Goal: Task Accomplishment & Management: Manage account settings

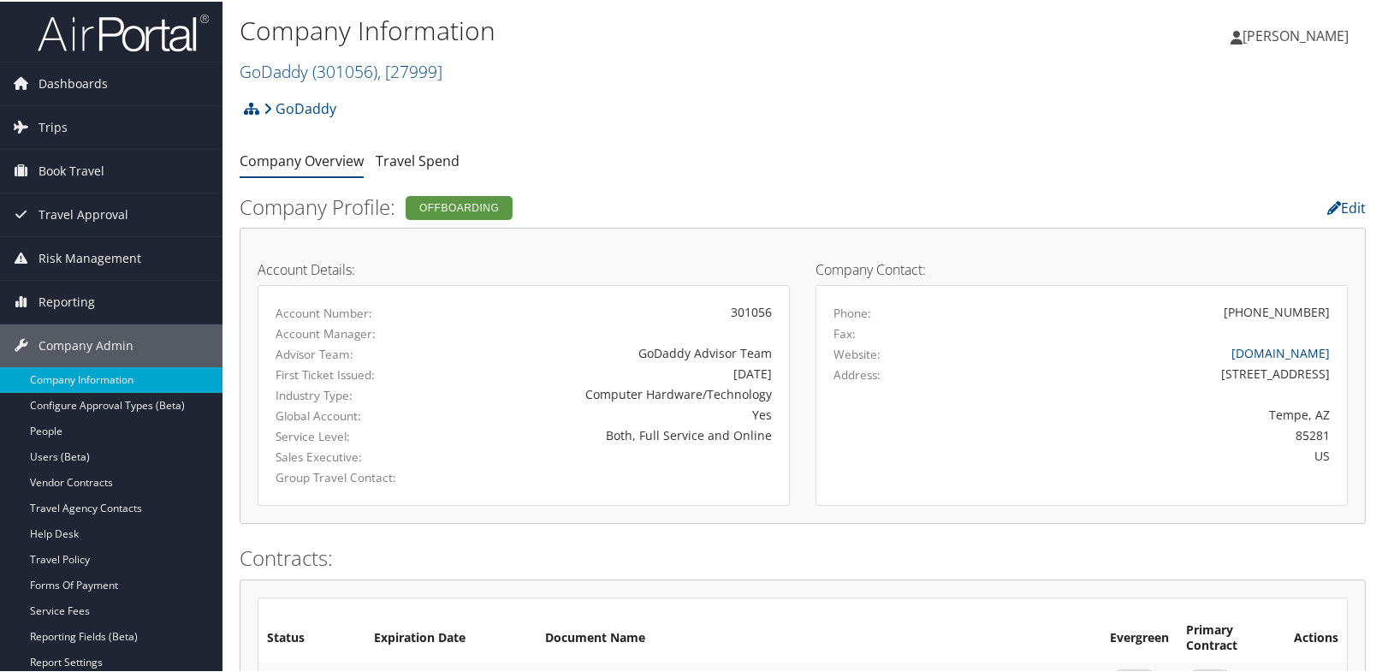
drag, startPoint x: 283, startPoint y: 74, endPoint x: 277, endPoint y: 108, distance: 33.9
click at [282, 74] on link "GoDaddy ( 301056 ) , [ 27999 ]" at bounding box center [341, 69] width 203 height 23
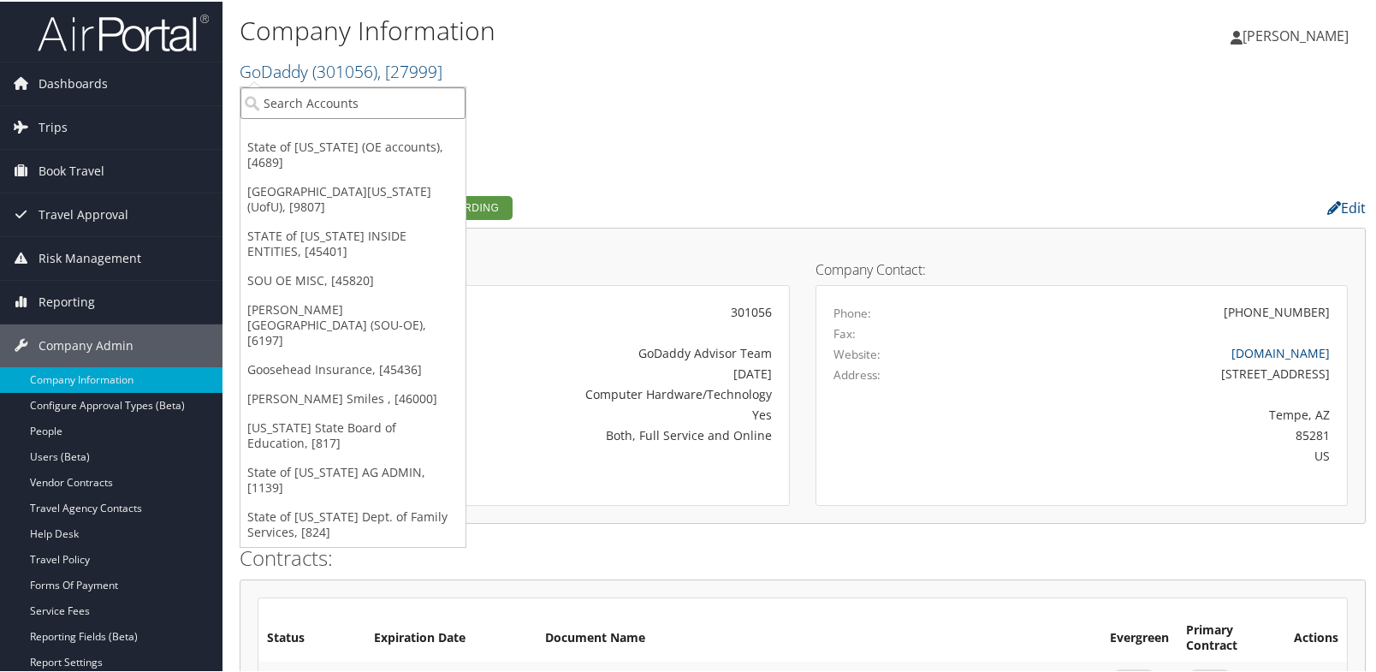
click at [277, 104] on input "search" at bounding box center [352, 102] width 225 height 32
type input "Domo"
click at [288, 135] on div "Domo, Inc. (7411), [5711]" at bounding box center [353, 132] width 244 height 15
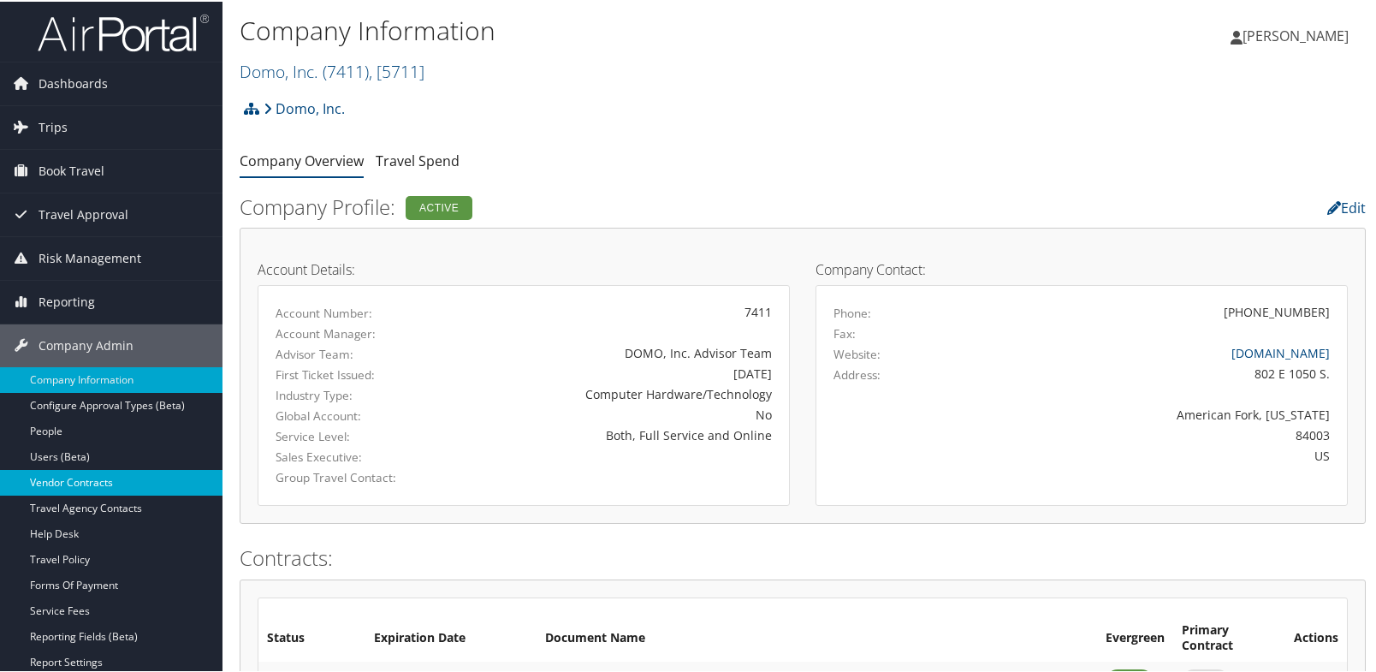
click at [88, 472] on link "Vendor Contracts" at bounding box center [111, 481] width 222 height 26
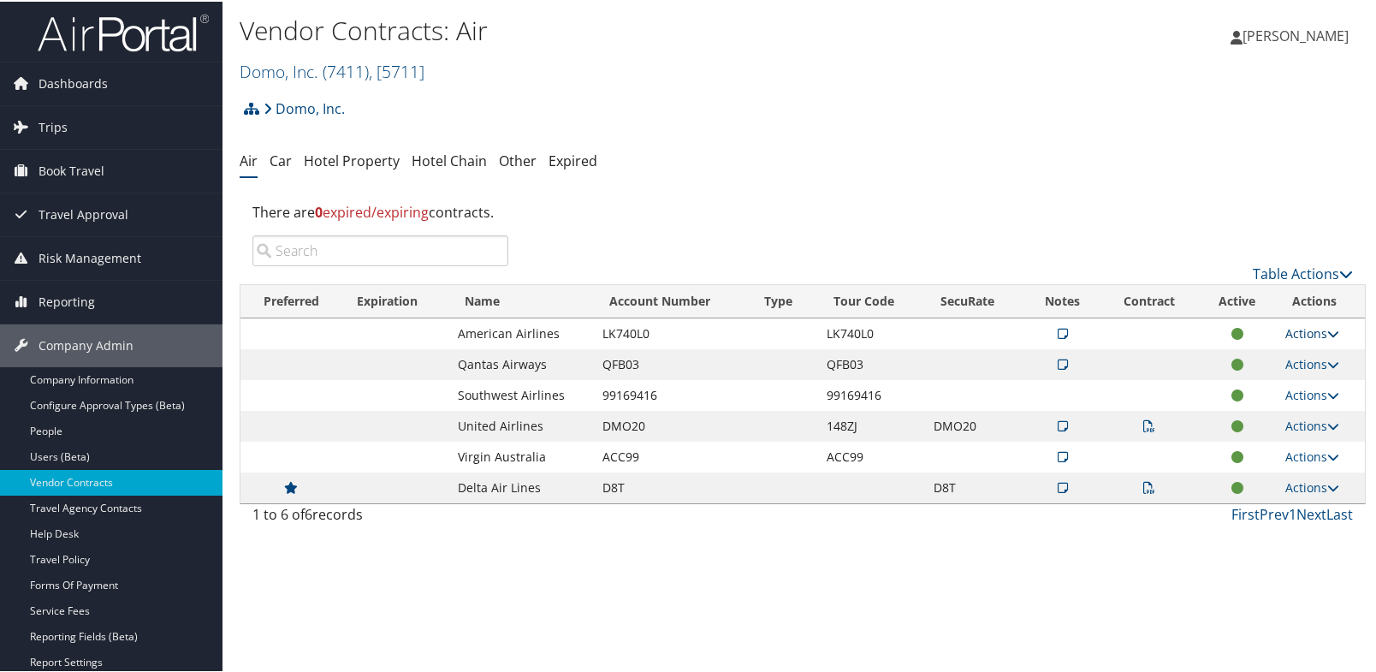
click at [1308, 331] on link "Actions" at bounding box center [1312, 331] width 54 height 16
click at [1287, 414] on link "Edit Contract" at bounding box center [1272, 414] width 114 height 29
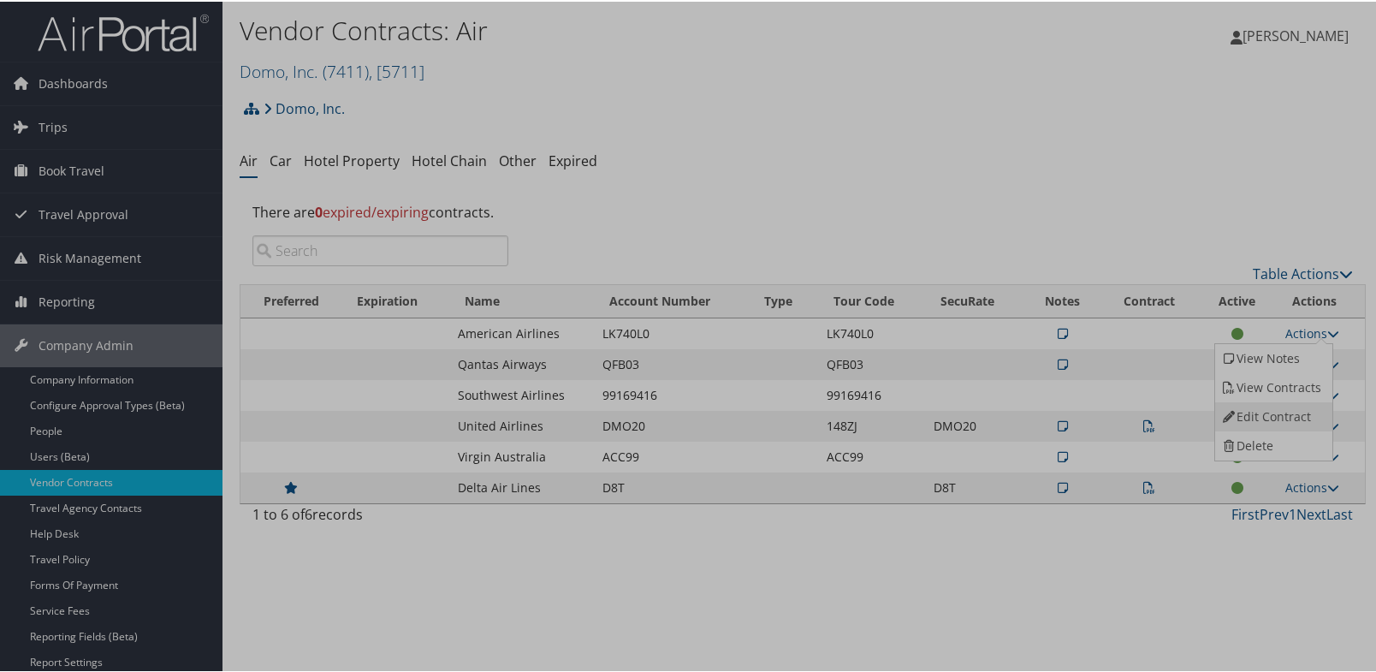
select select "[object Object]"
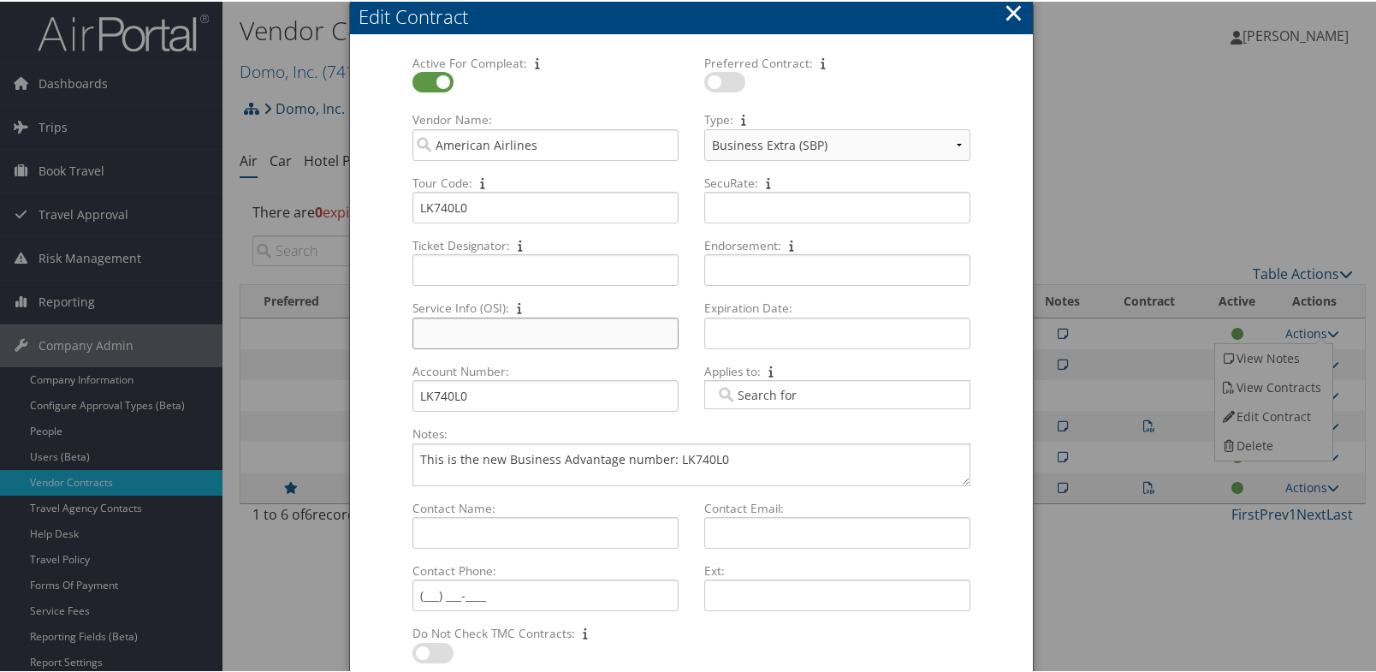
click at [487, 333] on input "Service Info (OSI): Multiple values The selected items contain different values…" at bounding box center [545, 332] width 266 height 32
click at [1014, 68] on div "Active For Compleat: Multiple values The selected items contain different value…" at bounding box center [691, 386] width 683 height 701
click at [1010, 12] on button "×" at bounding box center [1014, 11] width 20 height 34
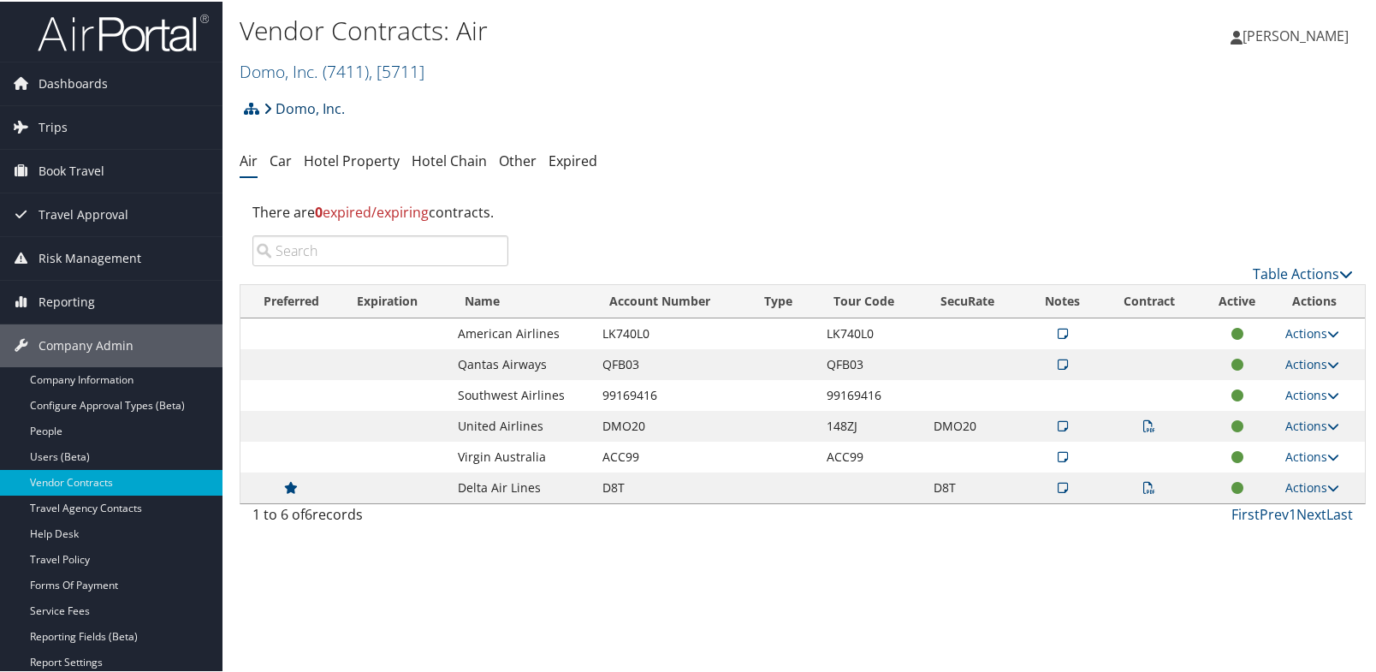
click at [300, 109] on link "Domo, Inc." at bounding box center [304, 107] width 81 height 34
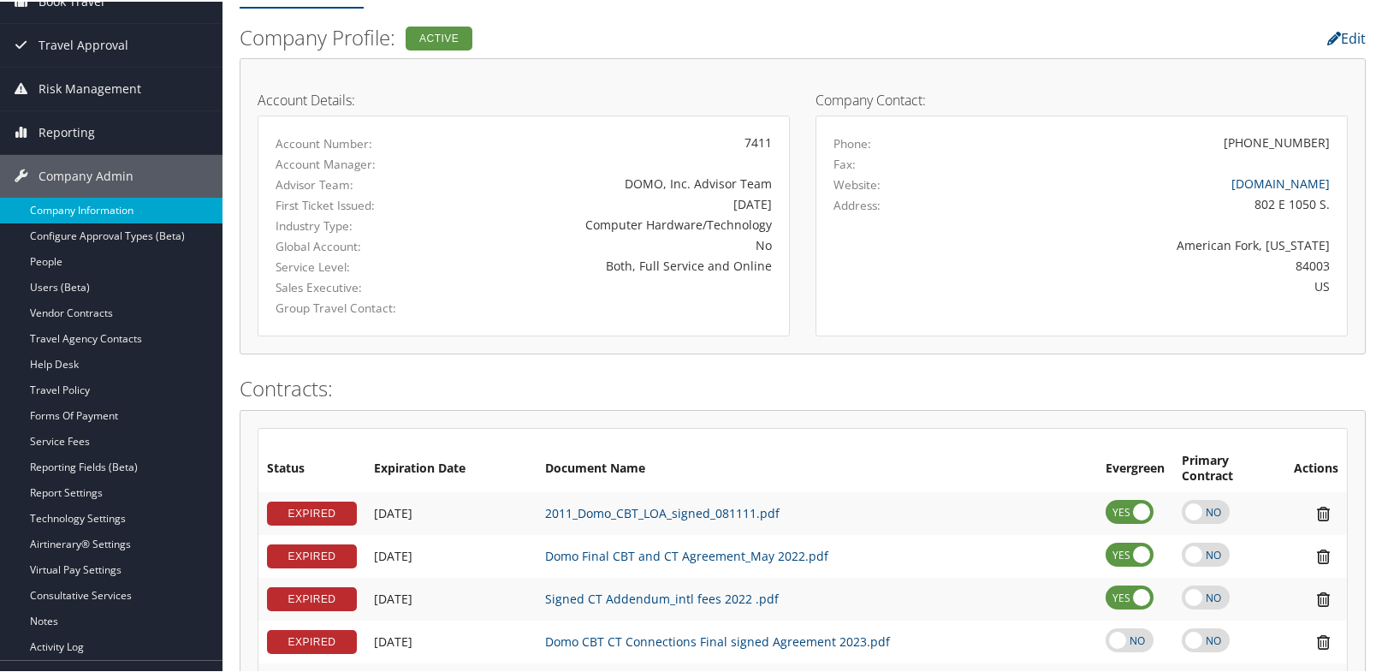
scroll to position [171, 0]
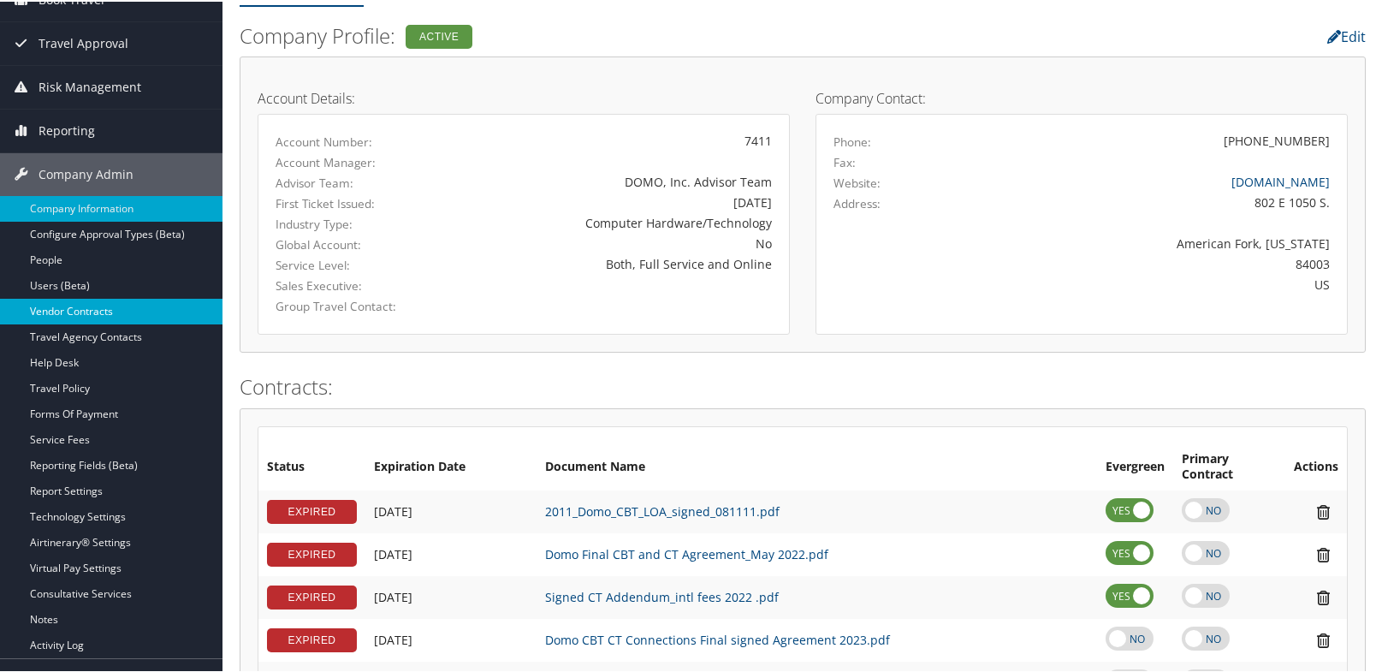
click at [57, 303] on link "Vendor Contracts" at bounding box center [111, 310] width 222 height 26
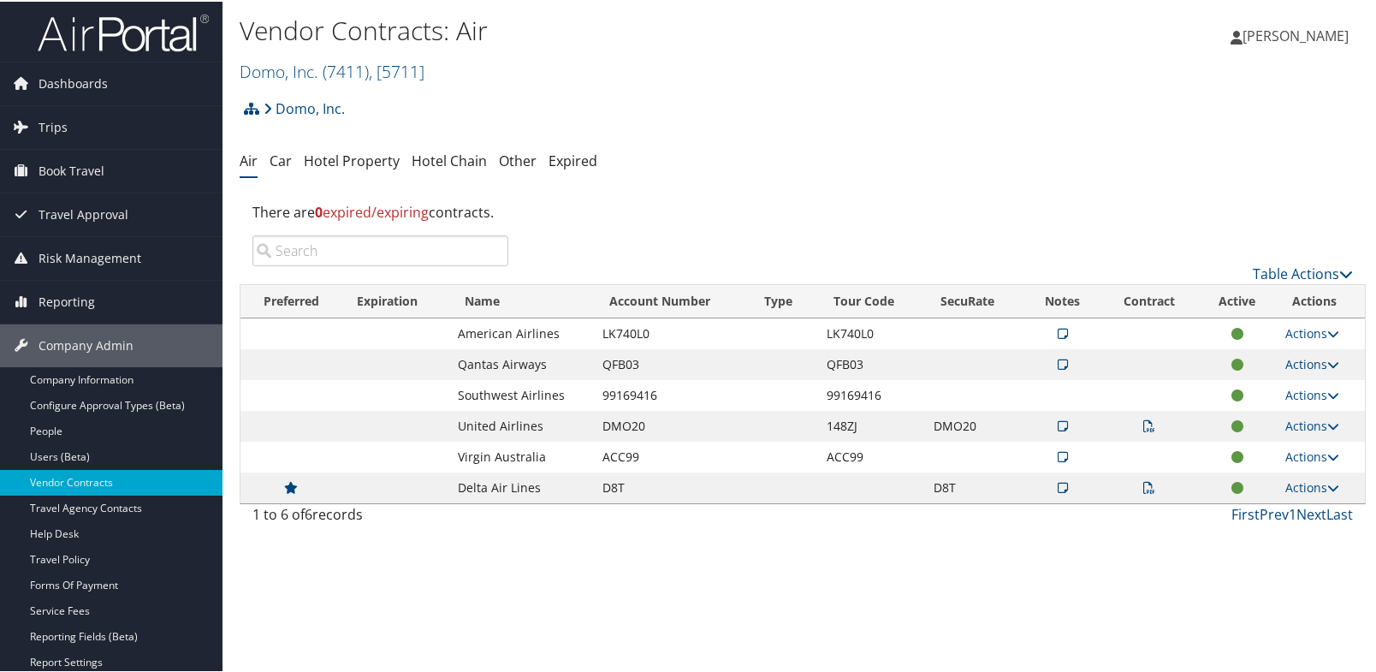
click at [328, 251] on input "search" at bounding box center [380, 249] width 256 height 31
type input "G"
click at [274, 76] on link "Domo, Inc. ( 7411 ) , [ 5711 ]" at bounding box center [332, 69] width 185 height 23
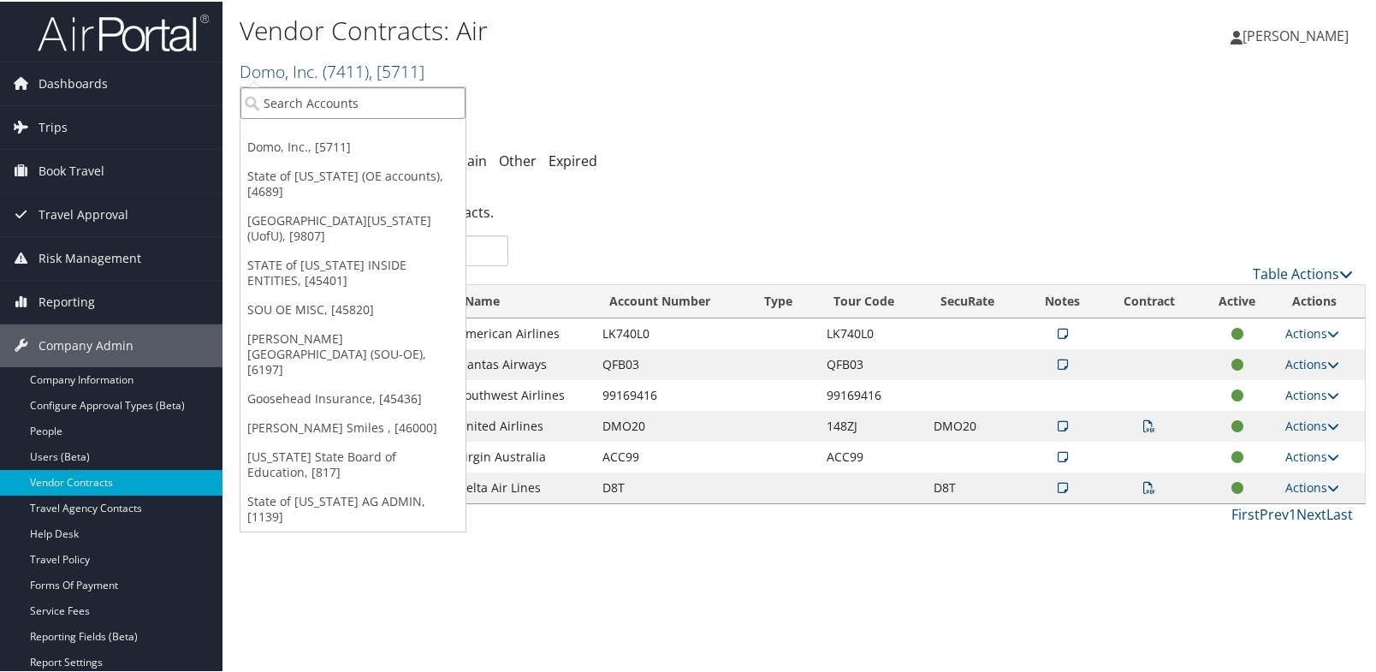
click at [273, 100] on input "search" at bounding box center [352, 102] width 225 height 32
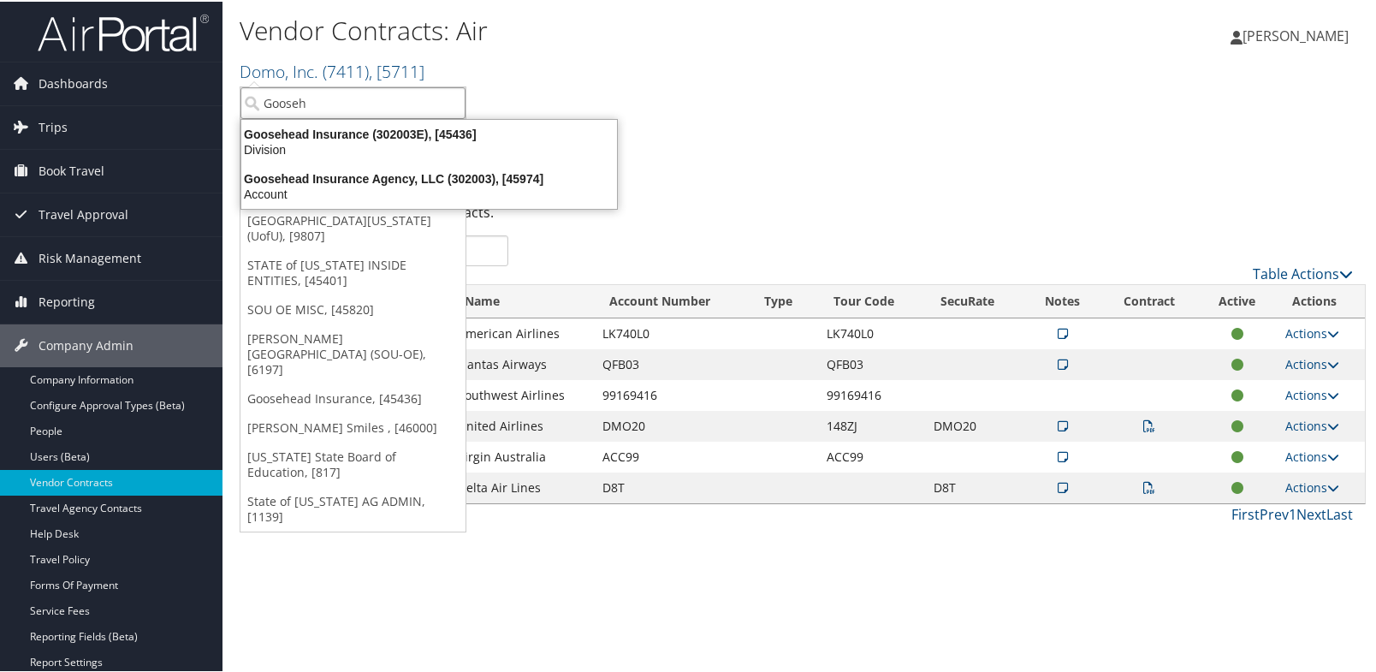
type input "Goosehe"
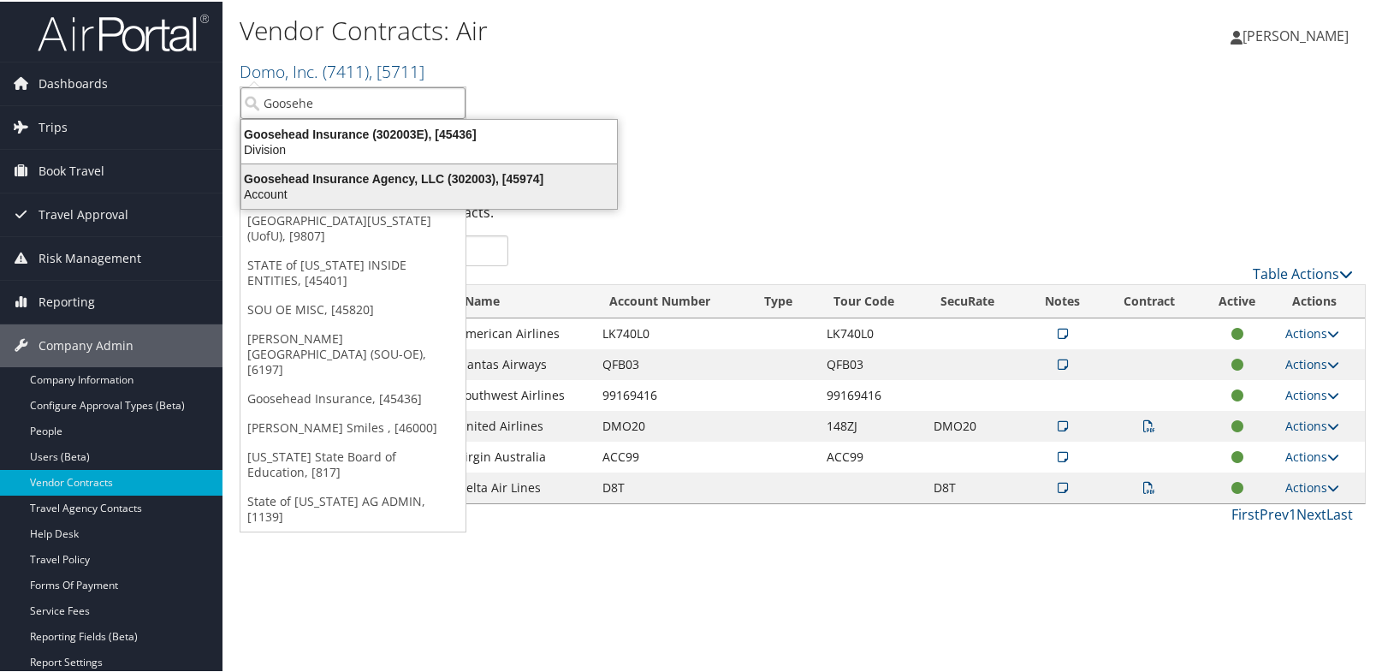
click at [357, 182] on div "Goosehead Insurance Agency, LLC (302003), [45974]" at bounding box center [429, 176] width 396 height 15
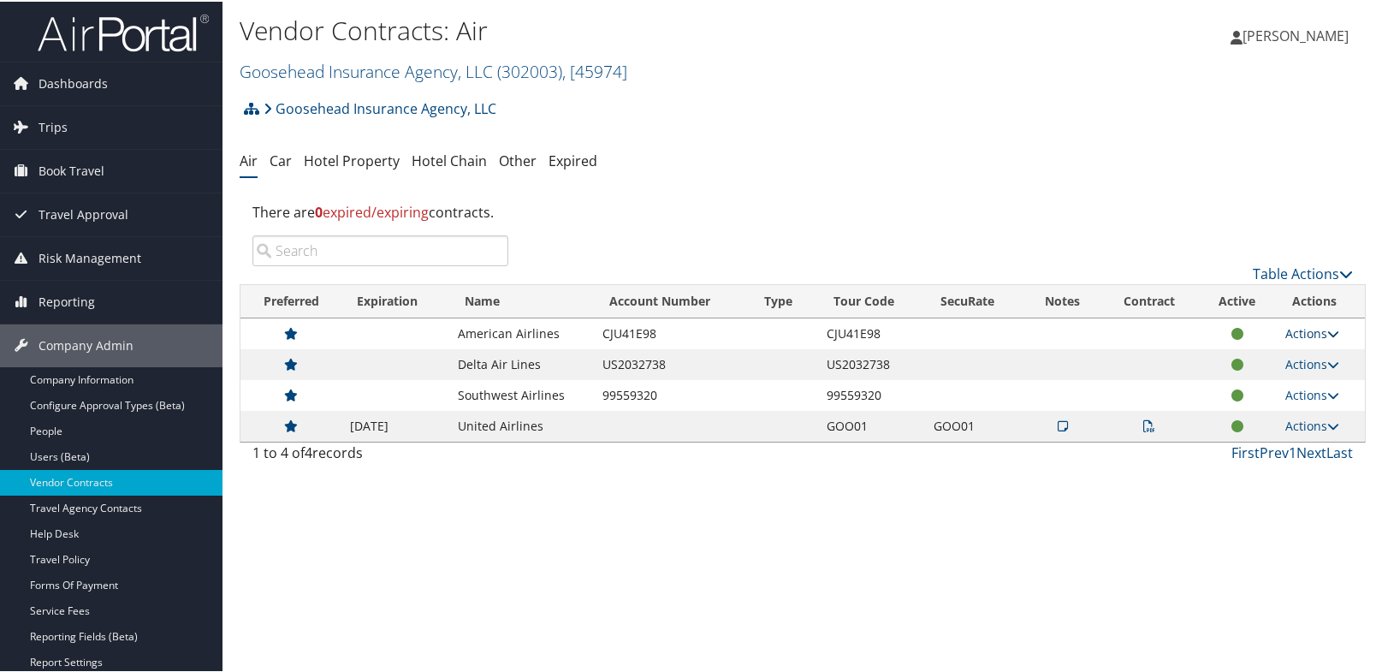
click at [1302, 335] on link "Actions" at bounding box center [1312, 331] width 54 height 16
click at [1296, 356] on link "View Contracts" at bounding box center [1272, 356] width 114 height 29
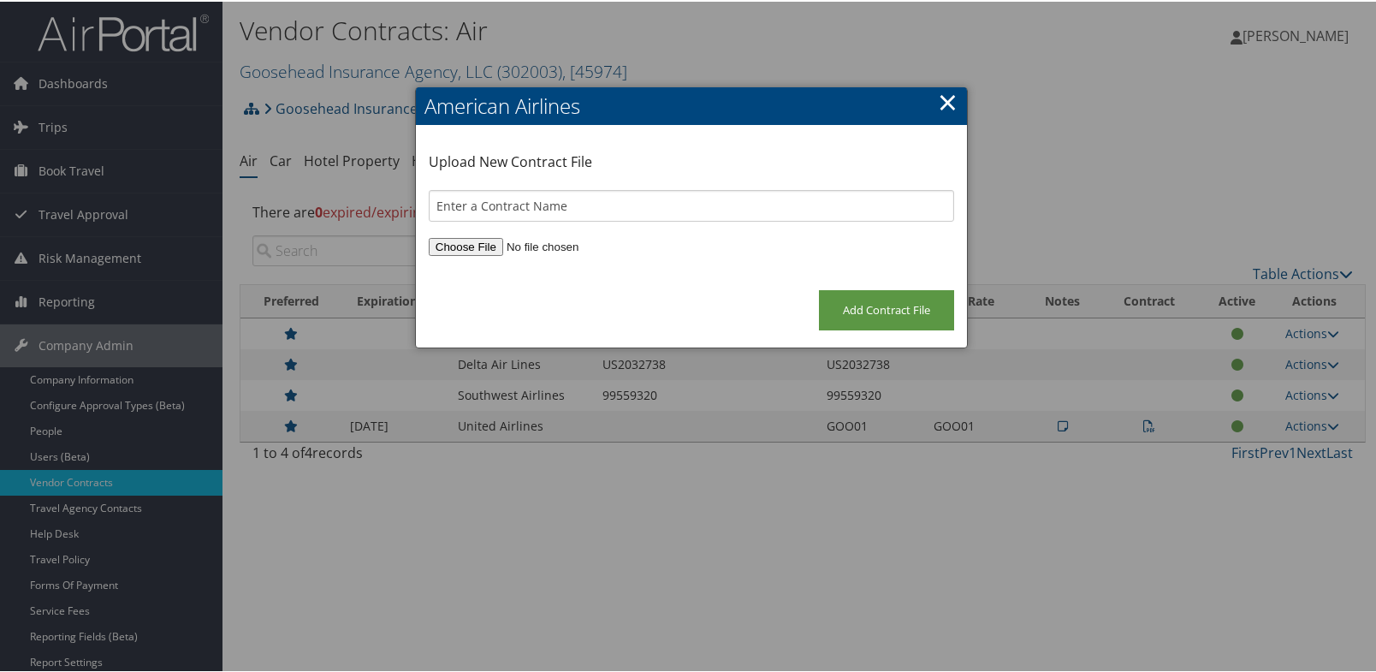
click at [940, 101] on link "×" at bounding box center [948, 100] width 20 height 34
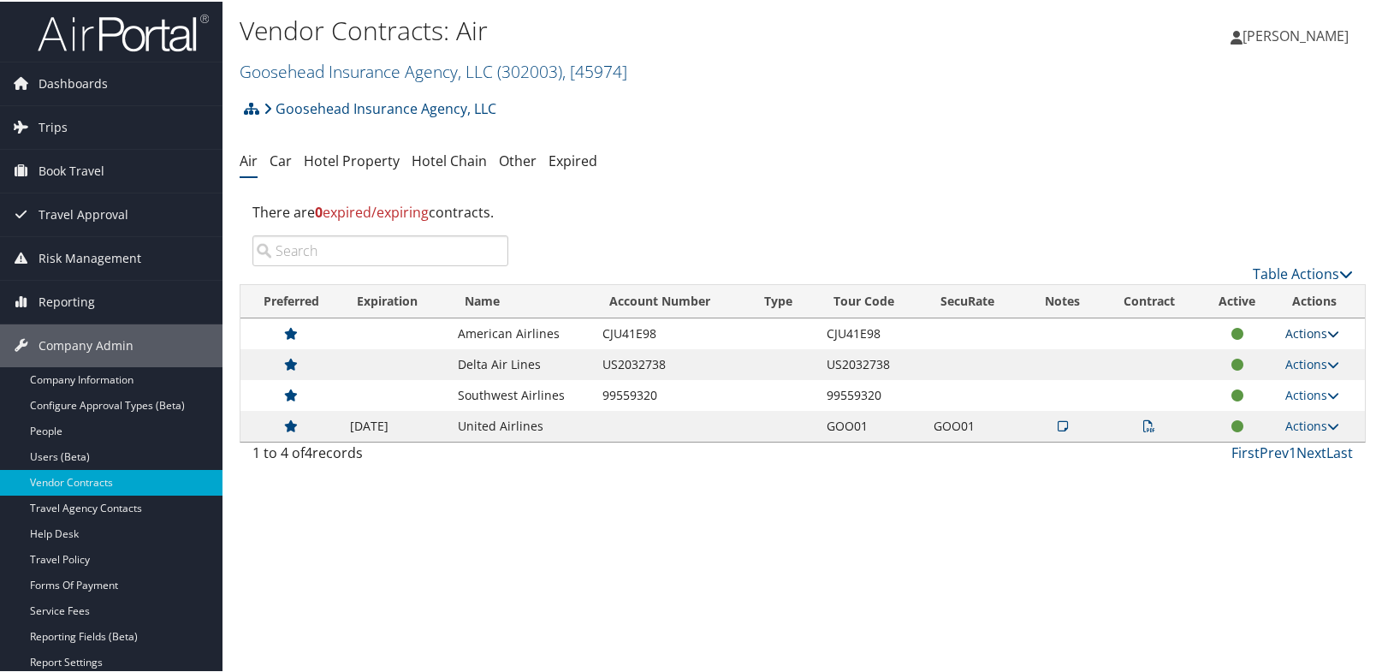
click at [1302, 326] on link "Actions" at bounding box center [1312, 331] width 54 height 16
click at [1307, 384] on link "Edit Contract" at bounding box center [1272, 385] width 114 height 29
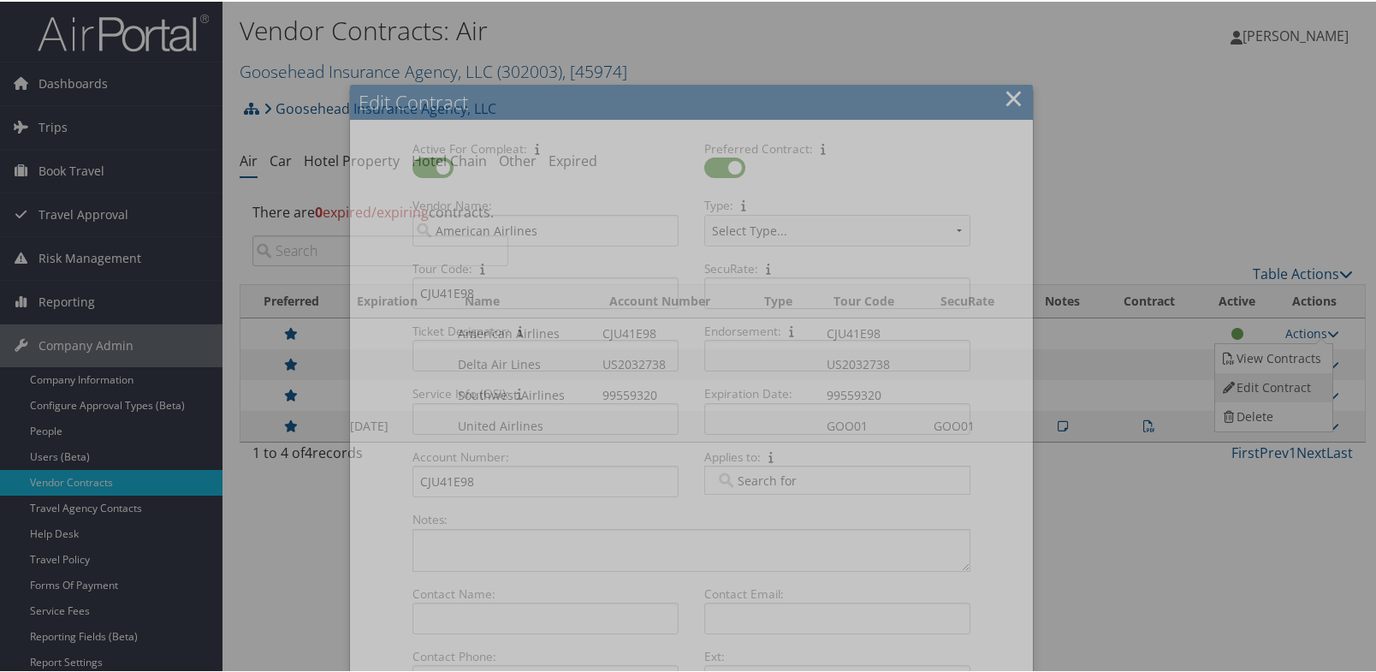
select select "[object Object]"
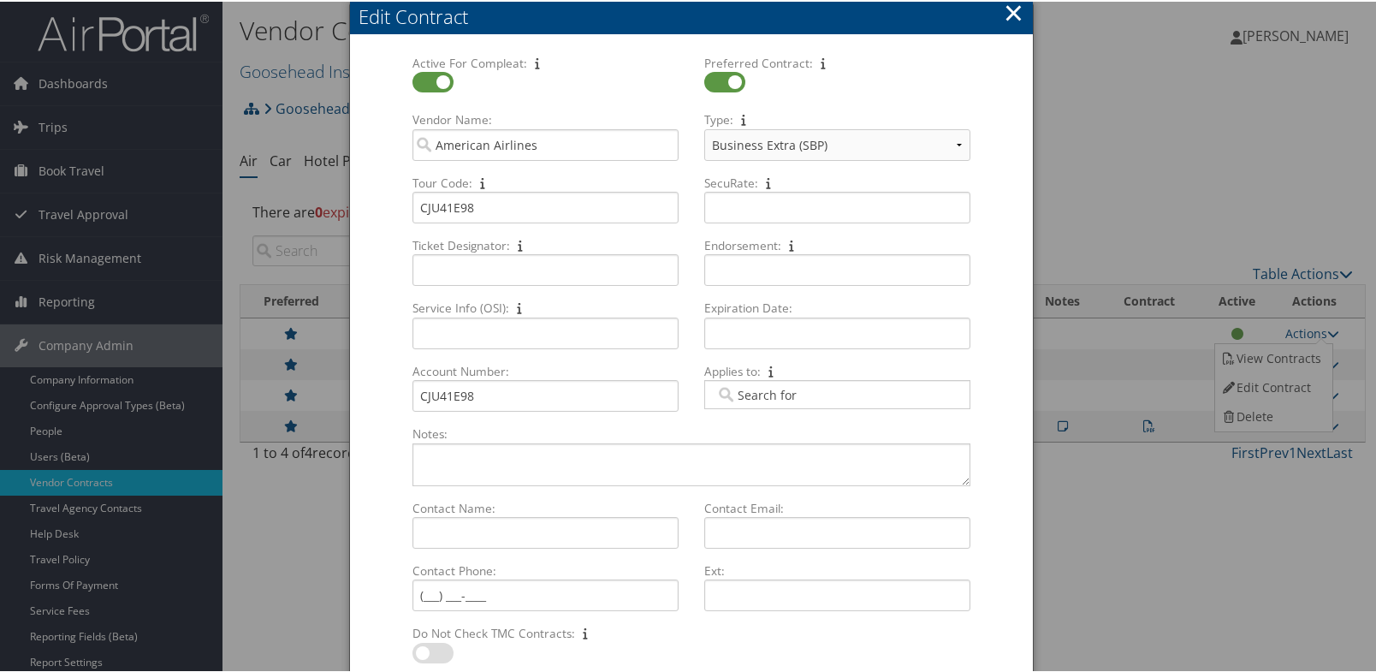
click at [1004, 7] on button "×" at bounding box center [1014, 11] width 20 height 34
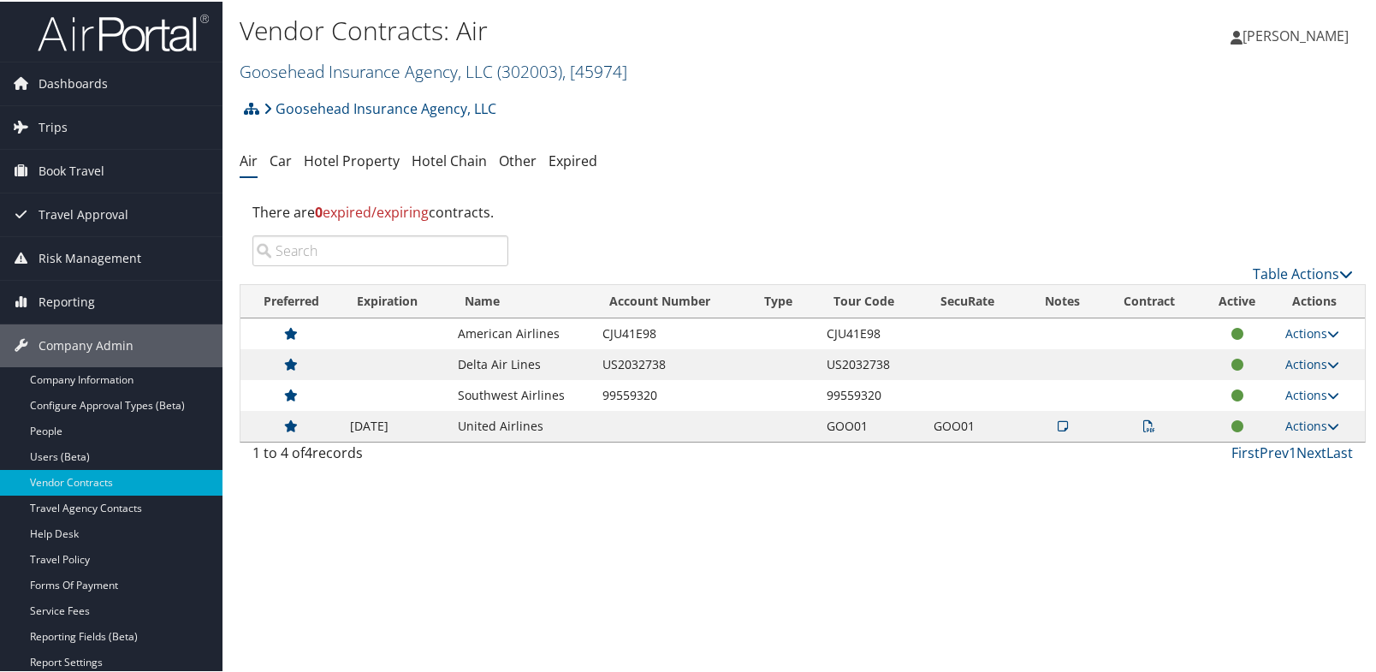
click at [414, 77] on link "Goosehead Insurance Agency, LLC ( 302003 ) , [ 45974 ]" at bounding box center [434, 69] width 388 height 23
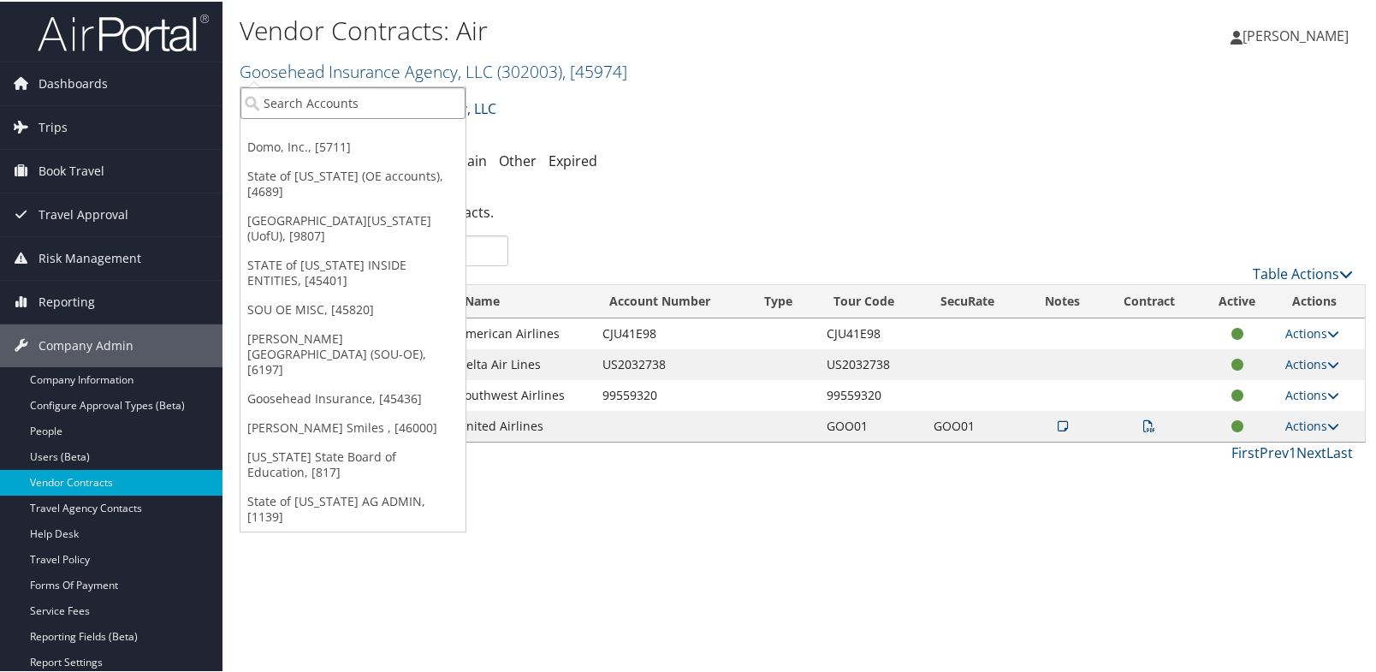
click at [393, 102] on input "search" at bounding box center [352, 102] width 225 height 32
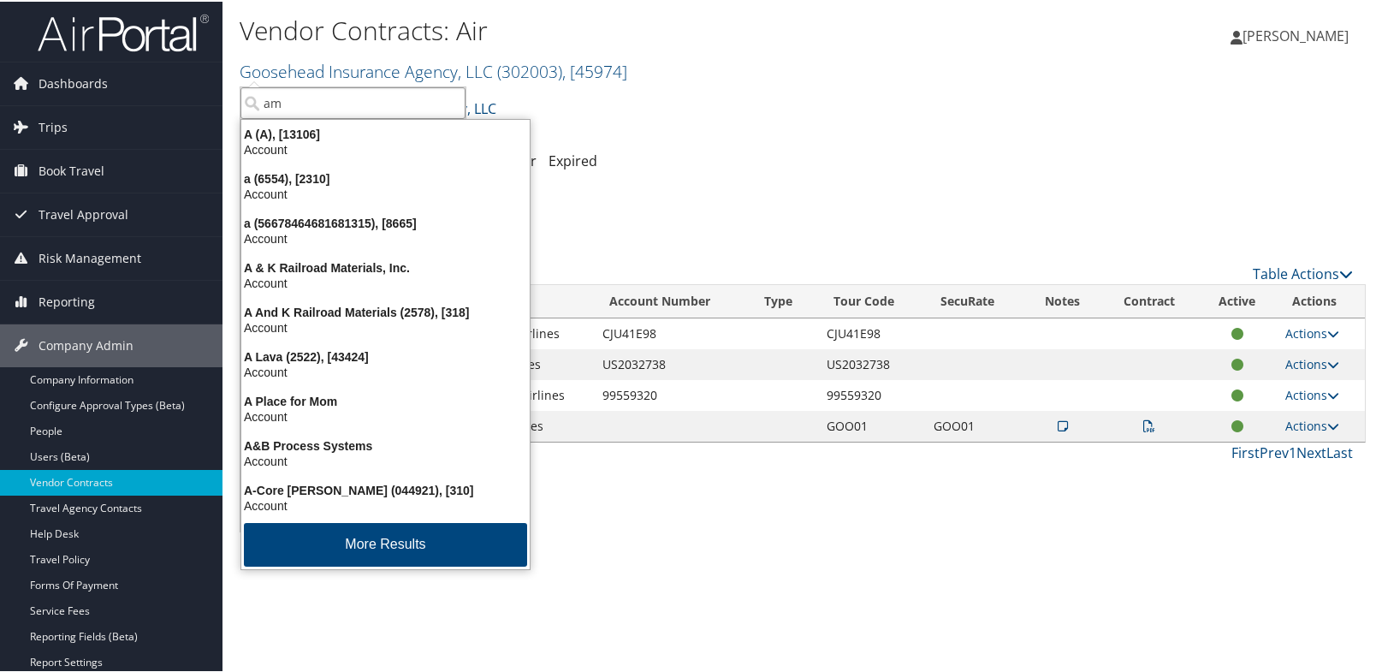
type input "a"
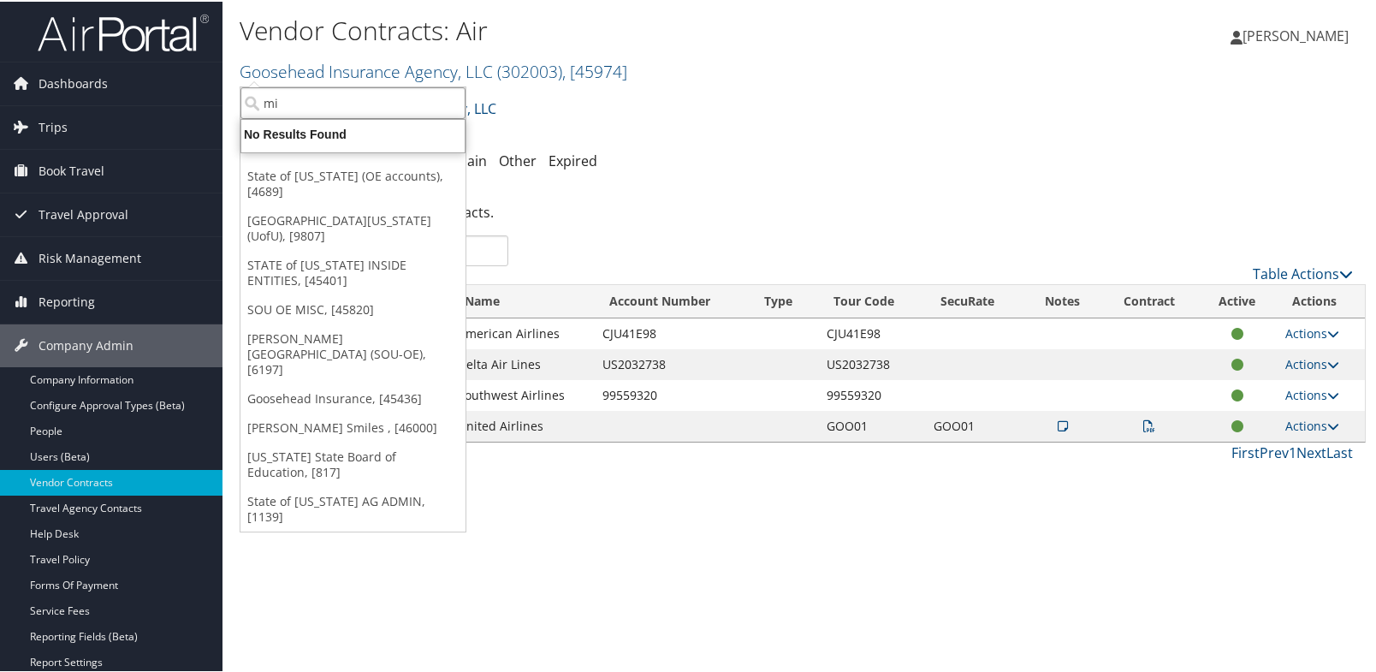
type input "m"
type input "a"
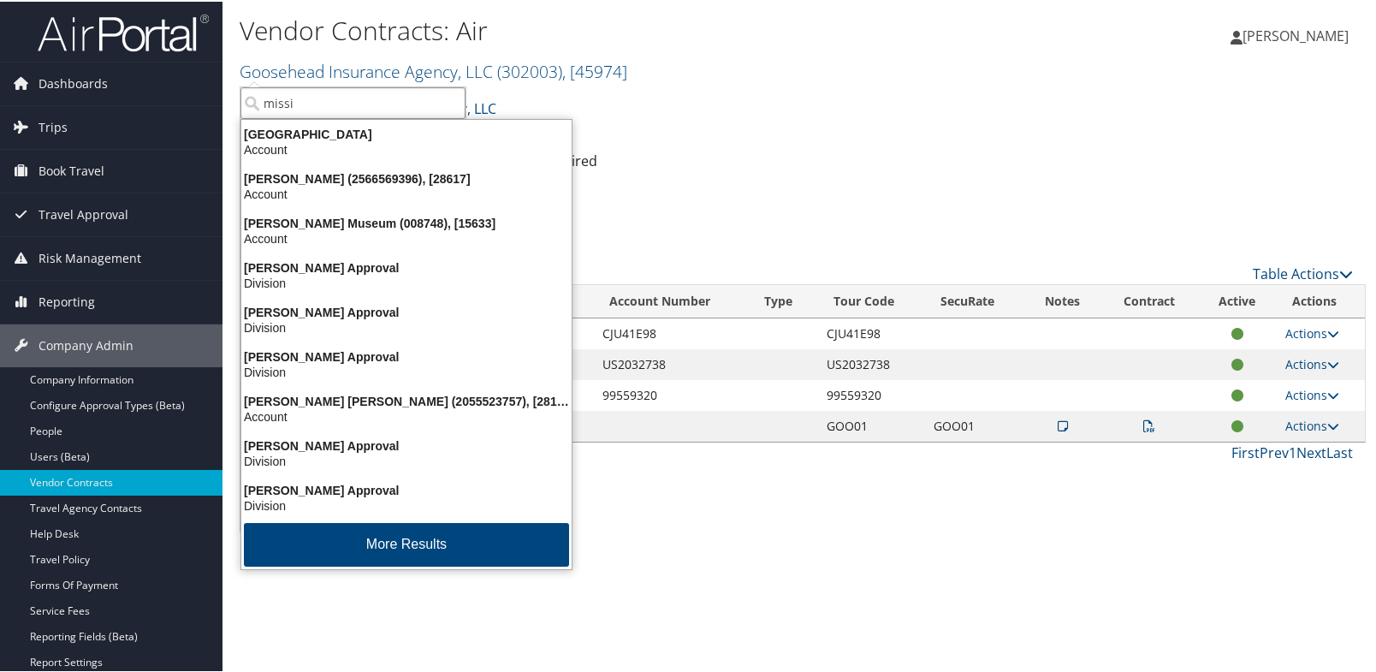
type input "missil"
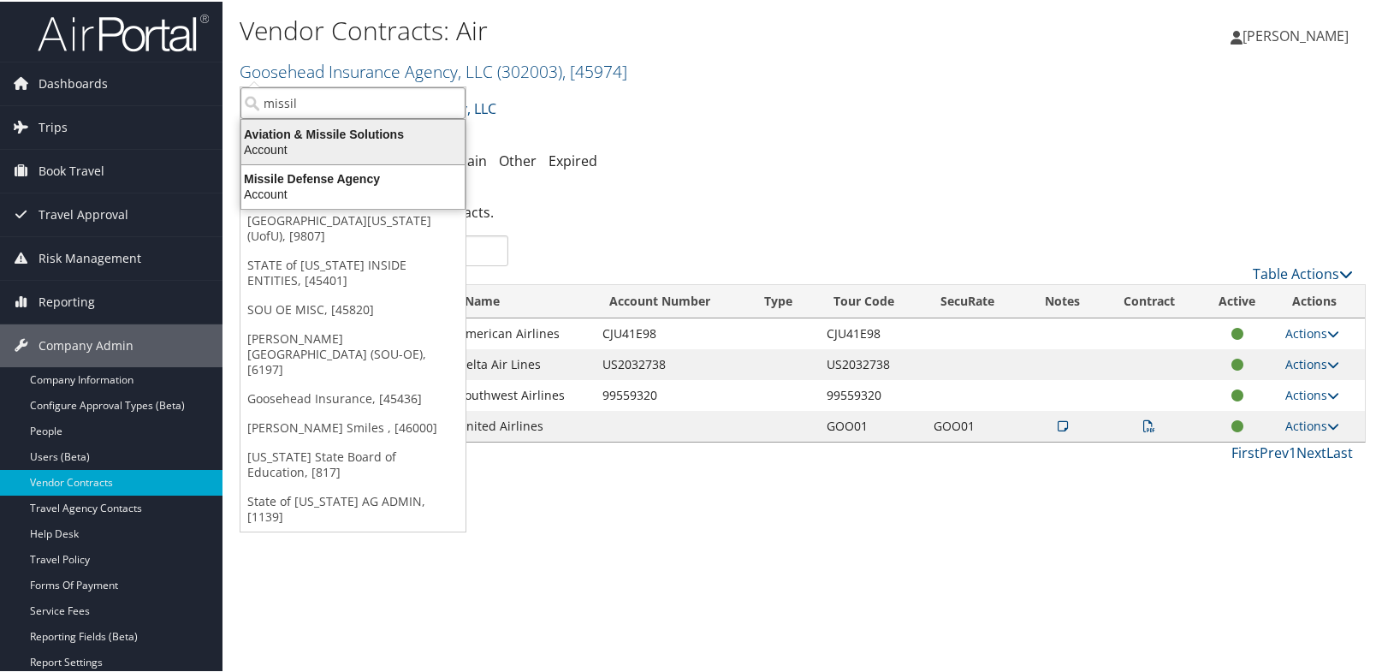
click at [301, 133] on div "Aviation & Missile Solutions" at bounding box center [353, 132] width 244 height 15
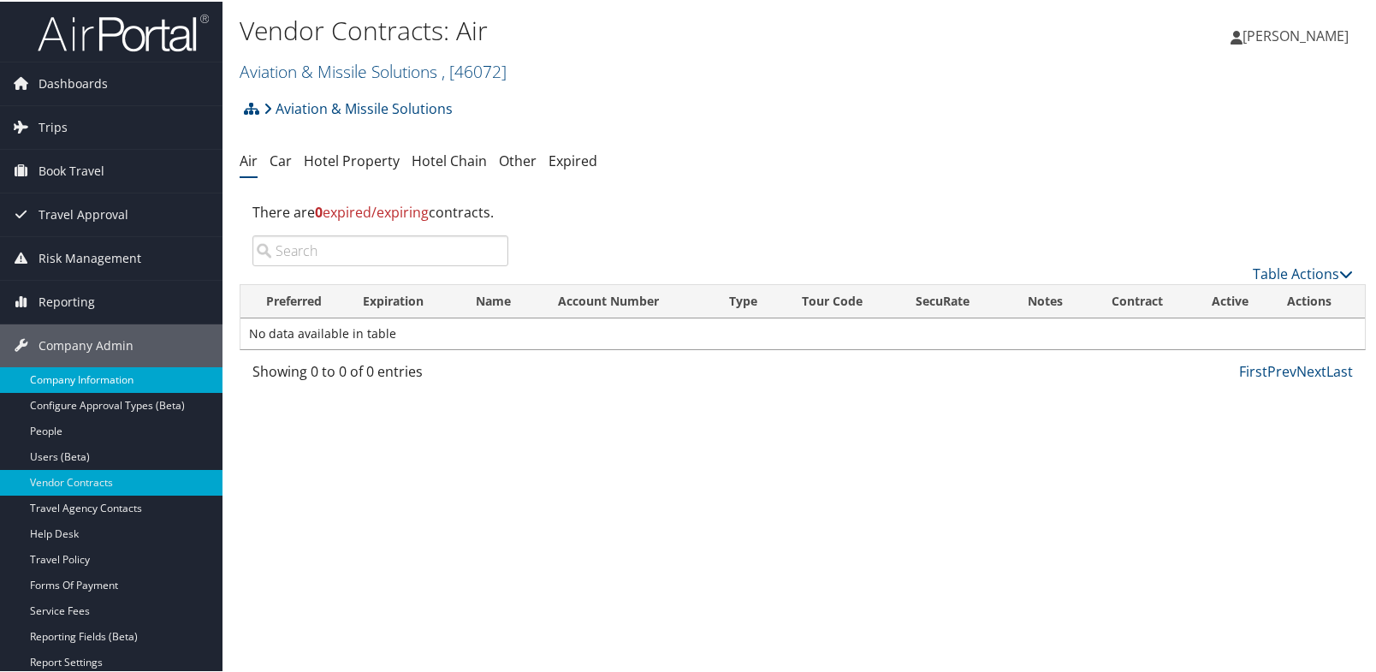
click at [81, 377] on link "Company Information" at bounding box center [111, 378] width 222 height 26
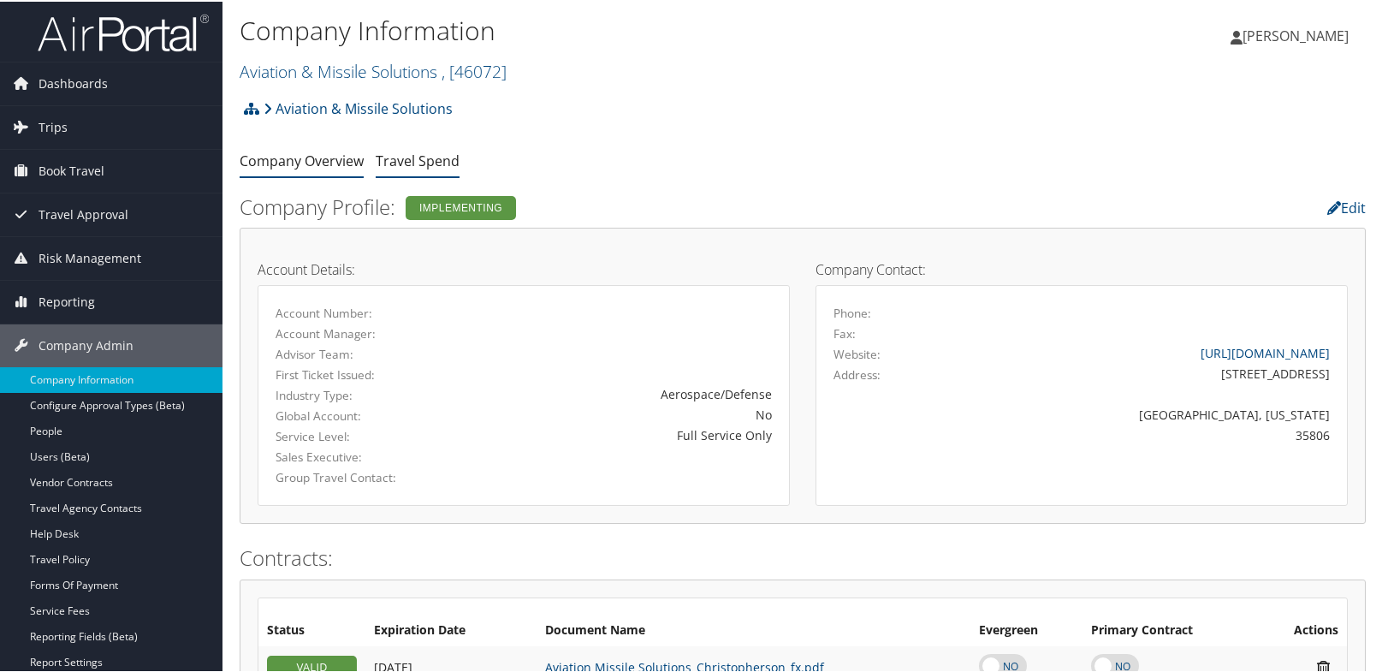
click at [424, 158] on link "Travel Spend" at bounding box center [418, 159] width 84 height 19
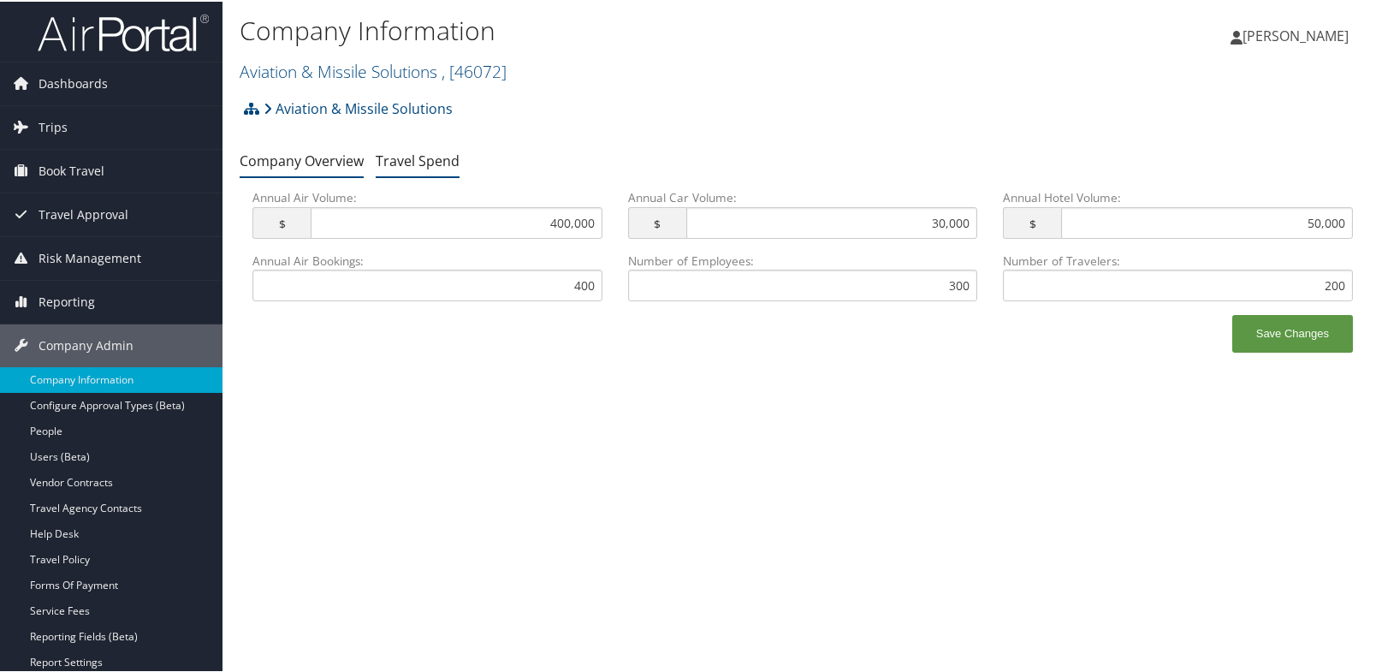
click at [354, 158] on link "Company Overview" at bounding box center [302, 159] width 124 height 19
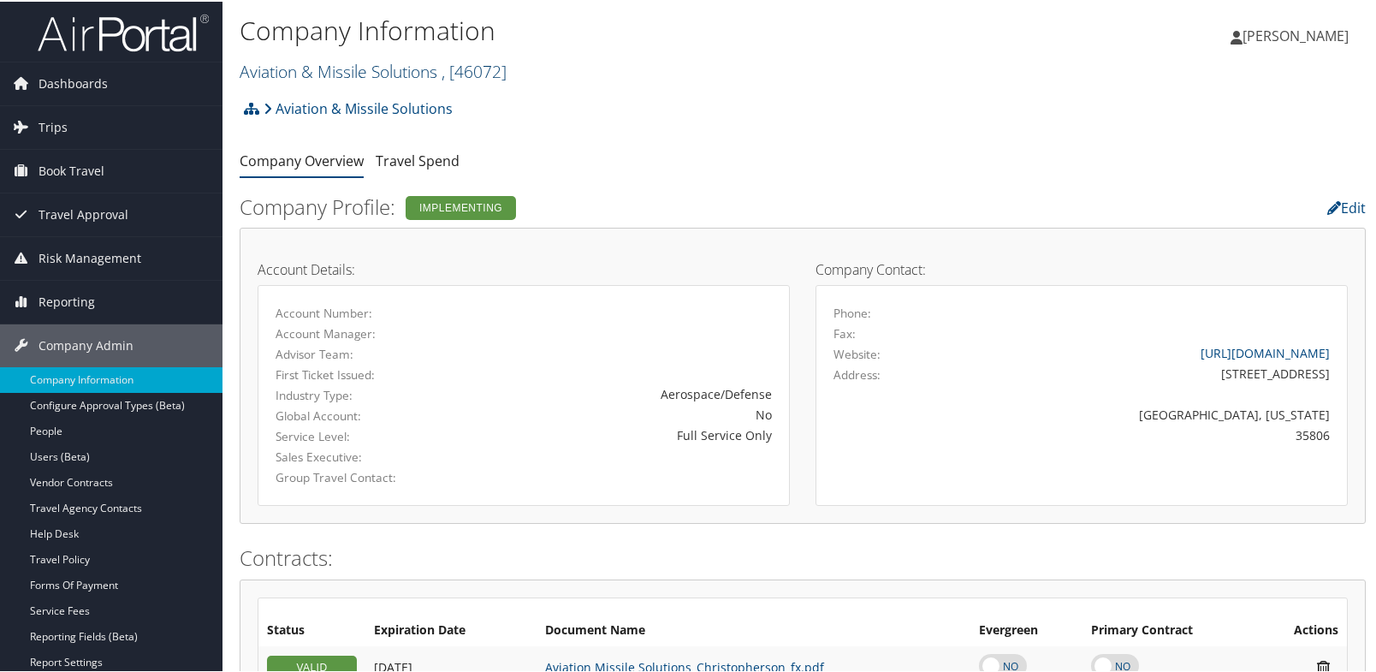
click at [267, 71] on link "Aviation & Missile Solutions , [ 46072 ]" at bounding box center [373, 69] width 267 height 23
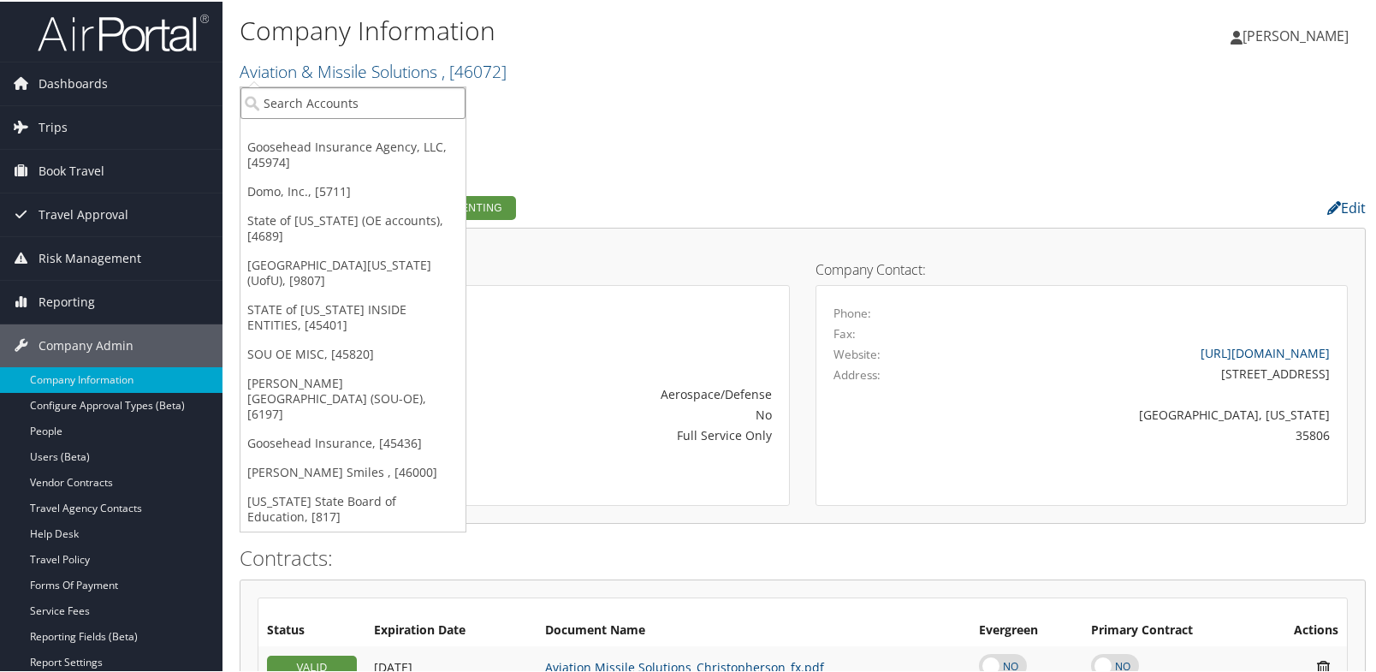
click at [290, 92] on input "search" at bounding box center [352, 102] width 225 height 32
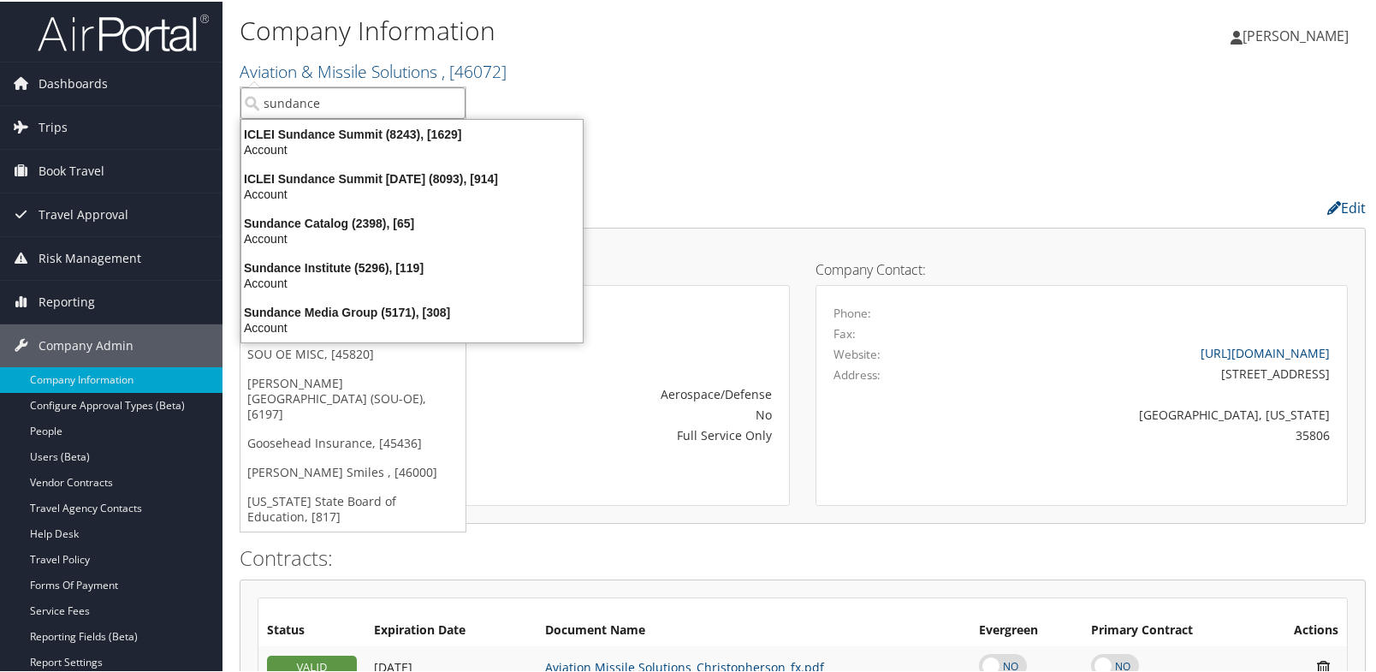
type input "sundance"
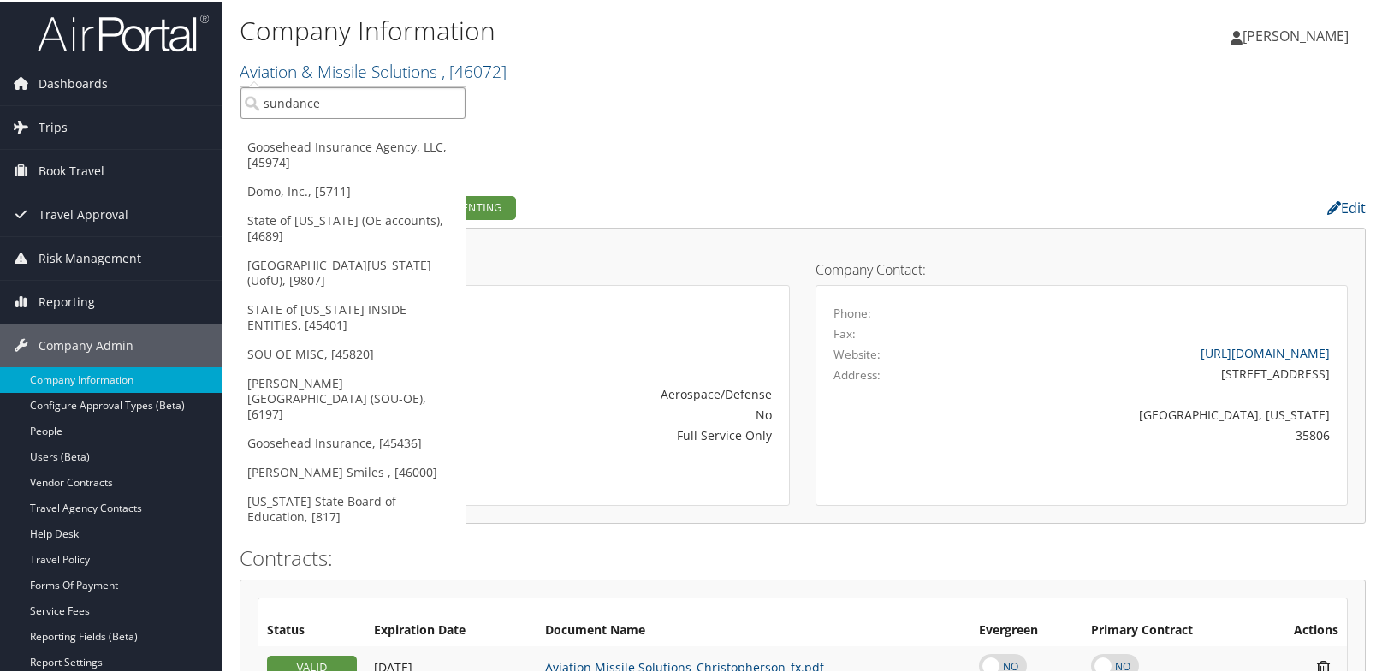
click at [359, 113] on input "sundance" at bounding box center [352, 102] width 225 height 32
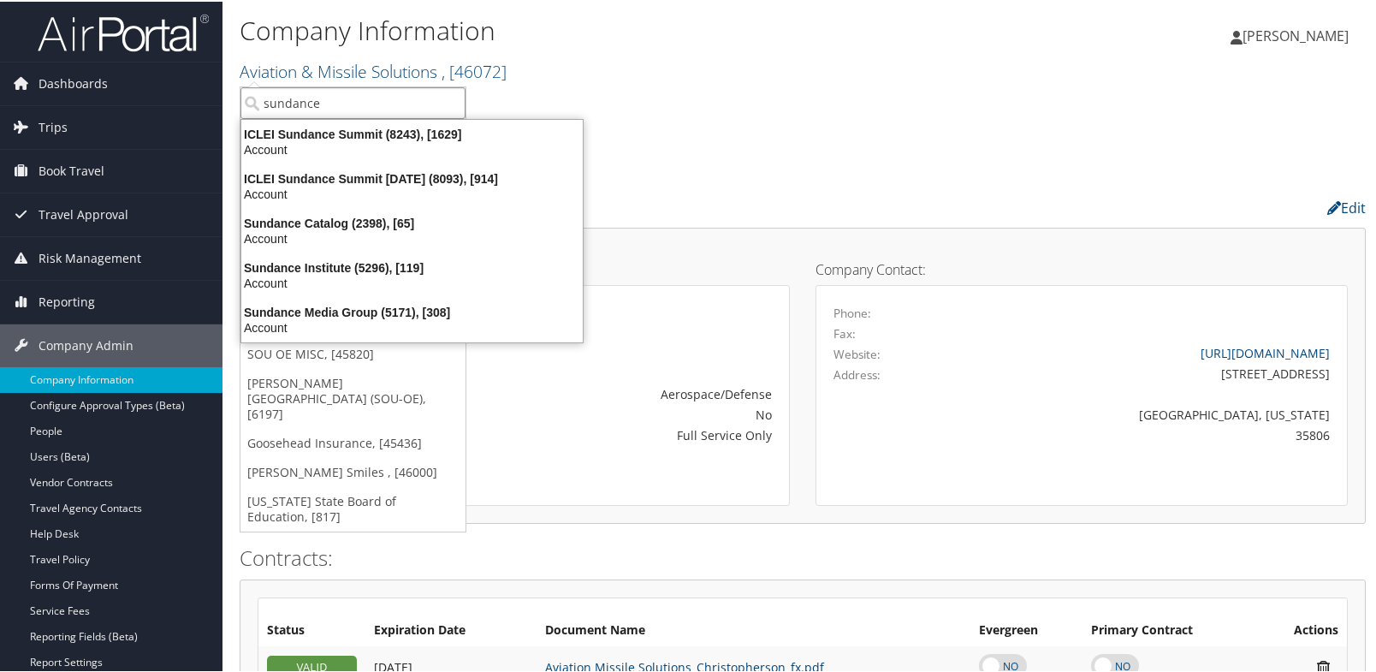
type input "sundance"
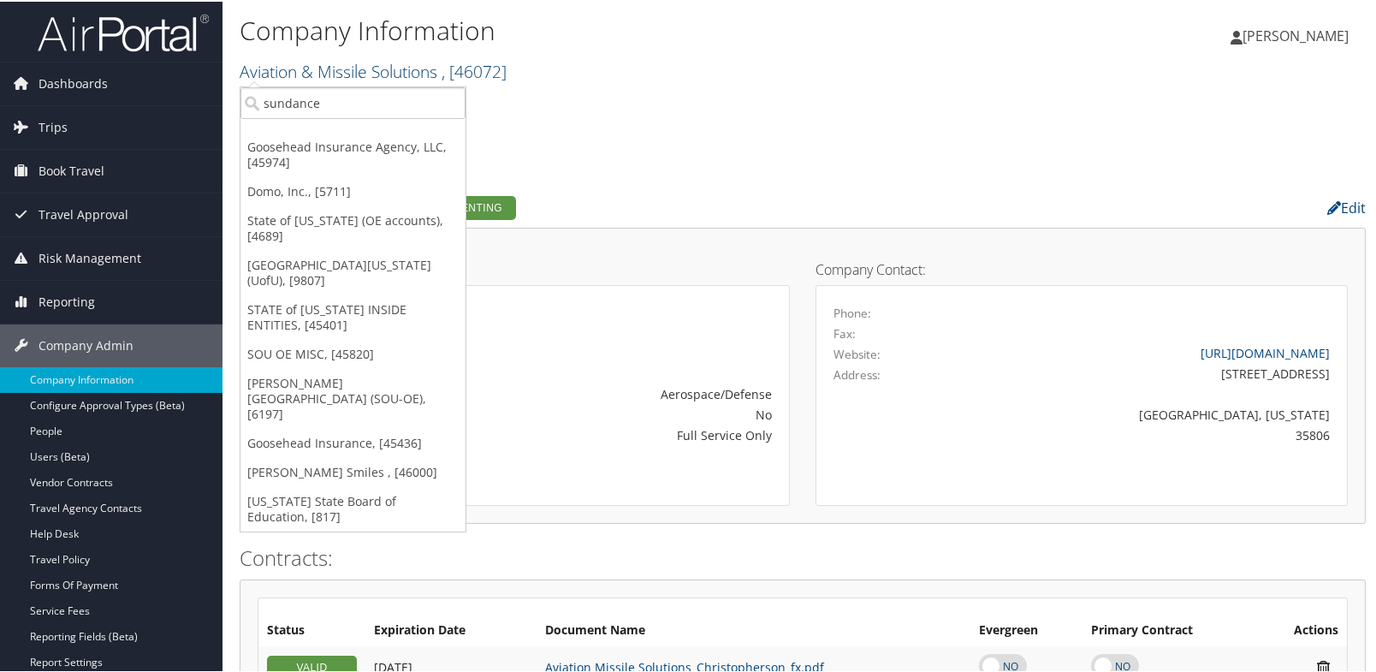
click at [416, 71] on link "Aviation & Missile Solutions , [ 46072 ]" at bounding box center [373, 69] width 267 height 23
click at [330, 108] on input "sundance" at bounding box center [352, 102] width 225 height 32
click at [755, 151] on ul "Company Overview Travel Spend" at bounding box center [803, 160] width 1126 height 31
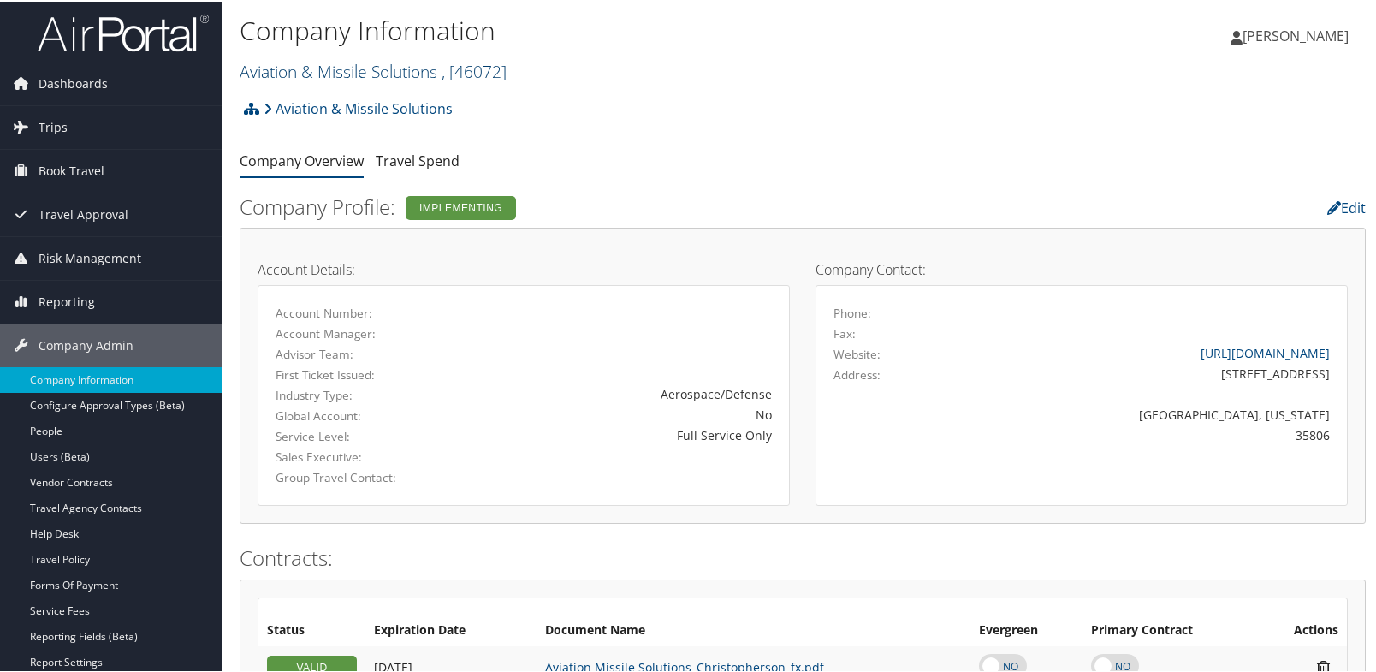
click at [339, 74] on link "Aviation & Missile Solutions , [ 46072 ]" at bounding box center [373, 69] width 267 height 23
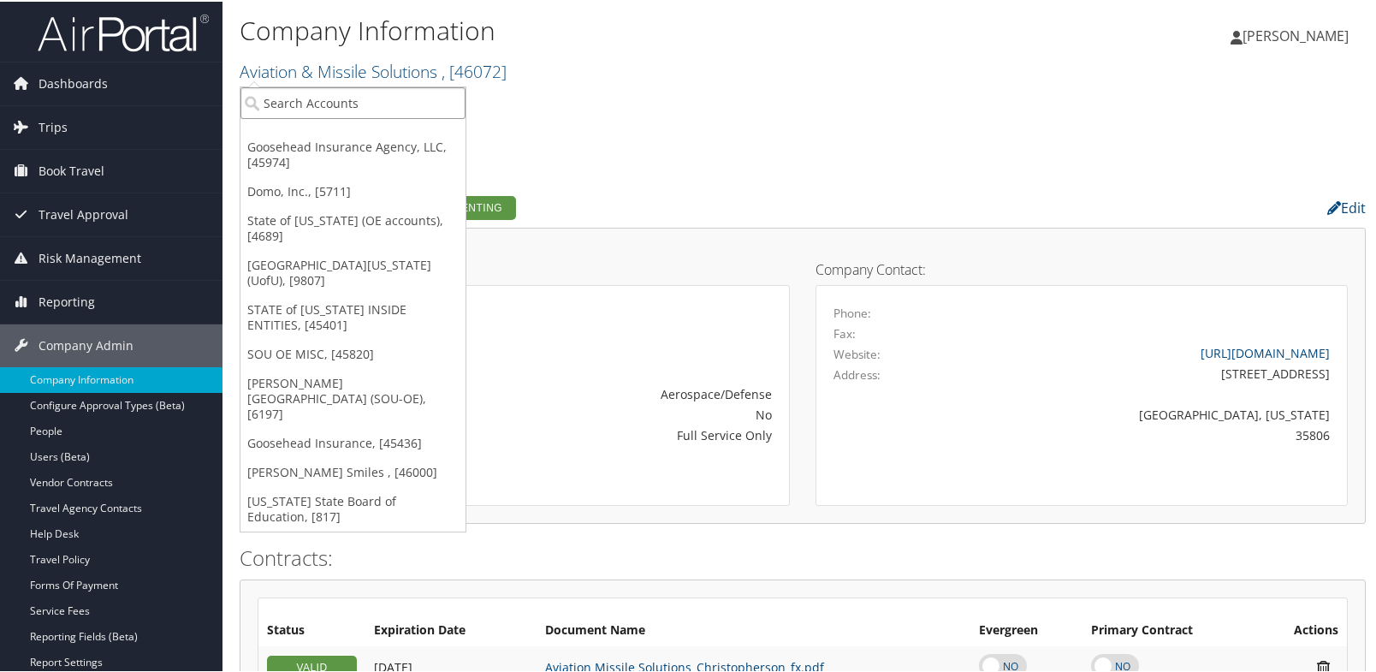
click at [332, 104] on input "search" at bounding box center [352, 102] width 225 height 32
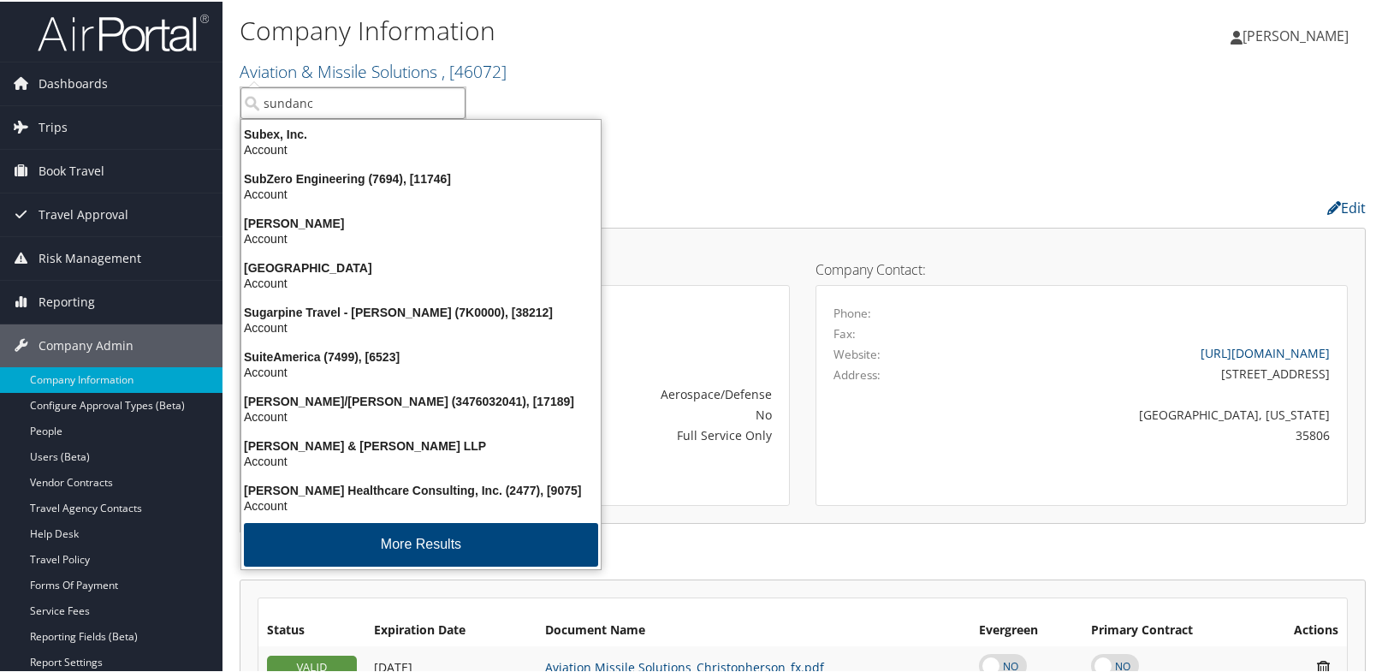
type input "sundance"
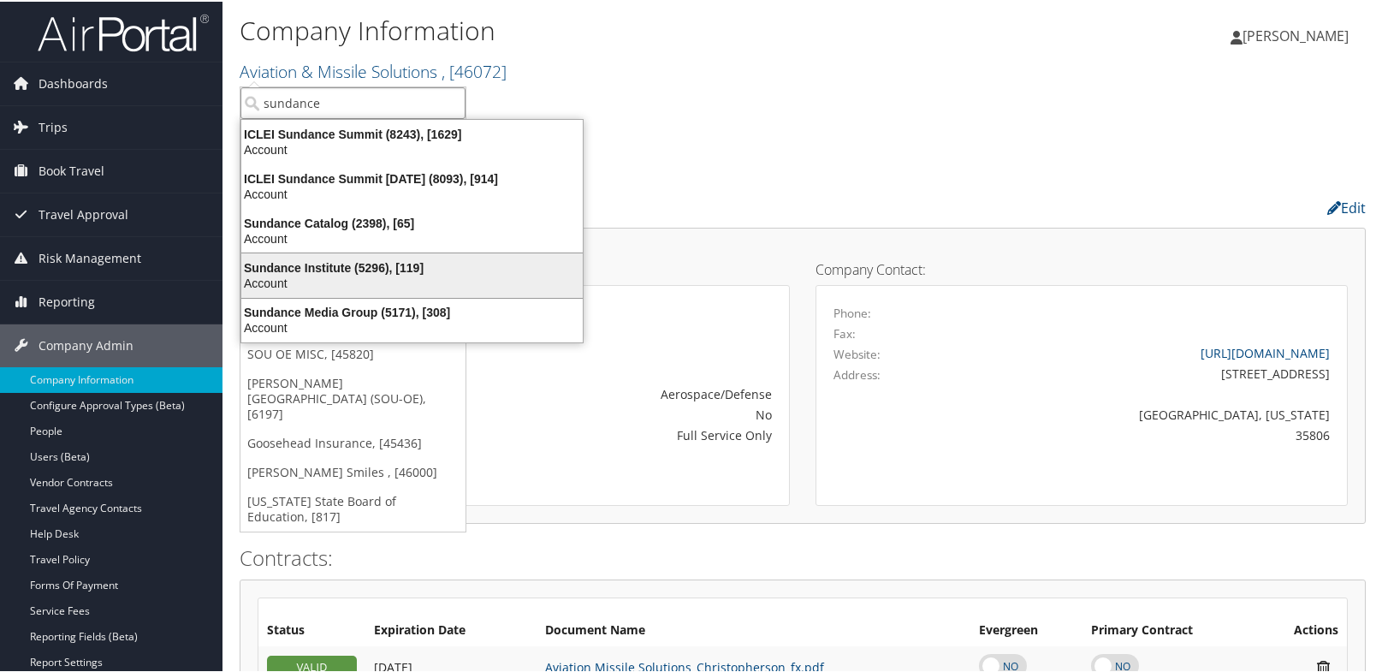
click at [347, 269] on div "Sundance Institute (5296), [119]" at bounding box center [412, 265] width 362 height 15
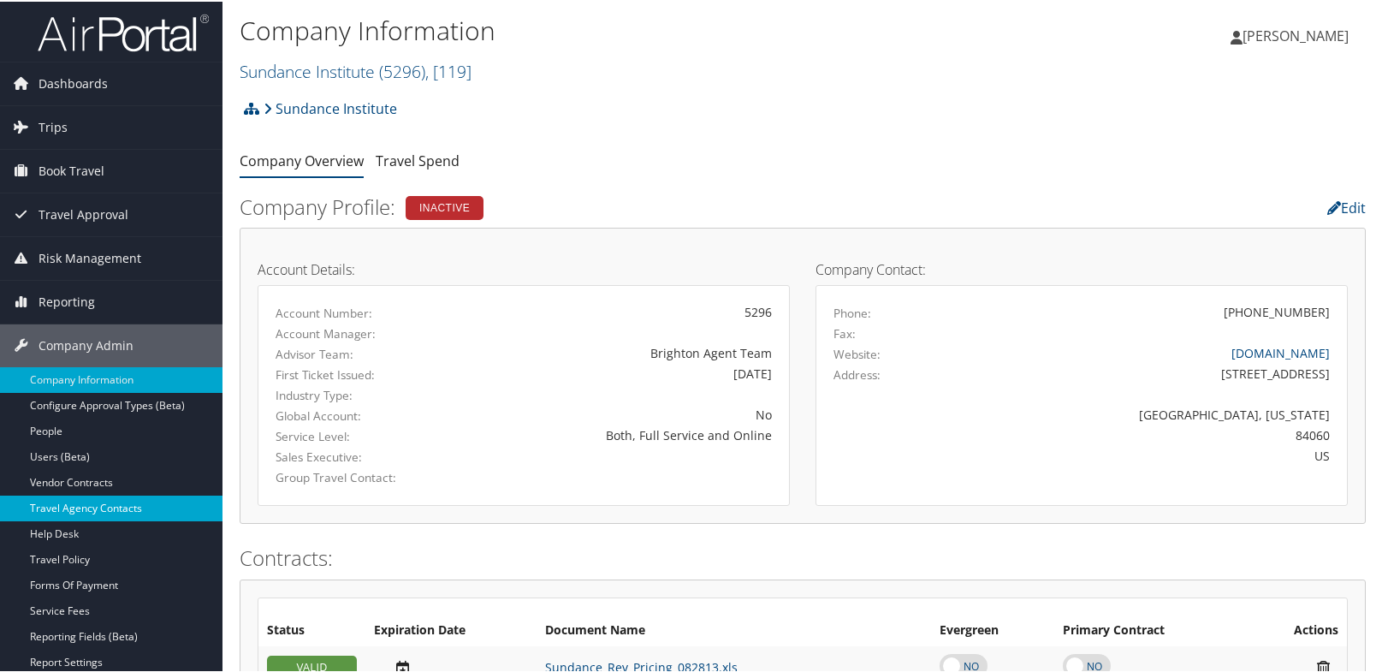
click at [80, 498] on link "Travel Agency Contacts" at bounding box center [111, 507] width 222 height 26
